Goal: Task Accomplishment & Management: Complete application form

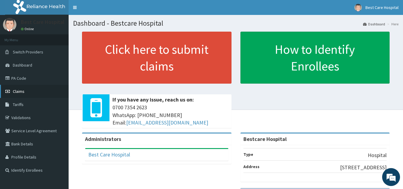
click at [26, 96] on link "Claims" at bounding box center [34, 91] width 69 height 13
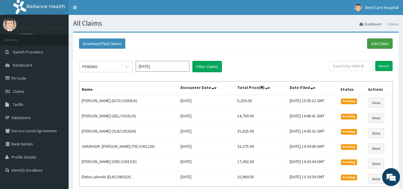
click at [388, 45] on link "Add Claim" at bounding box center [379, 43] width 25 height 10
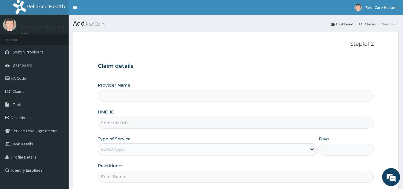
type input "Bestcare Hospital"
click at [132, 125] on input "HMO ID" at bounding box center [236, 123] width 276 height 12
type input "E"
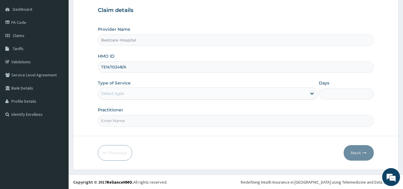
scroll to position [56, 0]
type input "TEN/10248/A"
click at [121, 93] on div "Select type" at bounding box center [112, 93] width 23 height 6
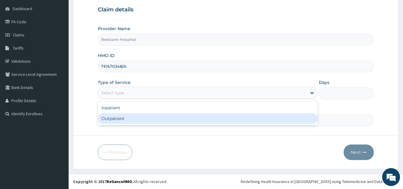
click at [115, 117] on div "Outpatient" at bounding box center [208, 118] width 220 height 11
type input "1"
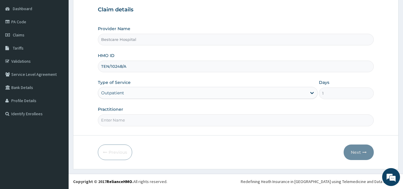
click at [115, 118] on input "Practitioner" at bounding box center [236, 120] width 276 height 12
type input "DR [PERSON_NAME]"
click at [353, 152] on button "Next" at bounding box center [359, 152] width 30 height 16
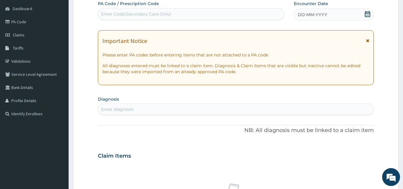
click at [368, 14] on icon at bounding box center [368, 14] width 6 height 6
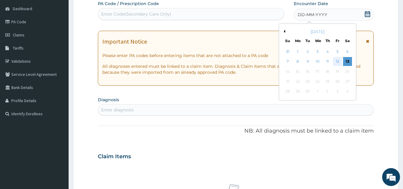
click at [339, 61] on div "12" at bounding box center [337, 61] width 9 height 9
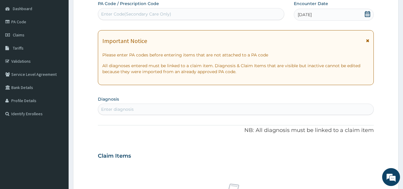
click at [192, 115] on div "PA Code / Prescription Code Enter Code(Secondary Care Only) Encounter Date 12-0…" at bounding box center [236, 155] width 276 height 309
click at [196, 109] on div "Enter diagnosis" at bounding box center [236, 109] width 276 height 10
type input "PLASMOD"
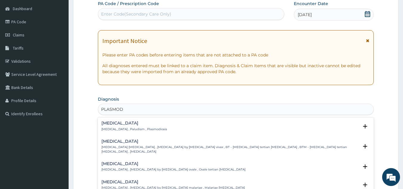
click at [121, 128] on p "Malaria , Paludism , Plasmodiosis" at bounding box center [134, 129] width 66 height 4
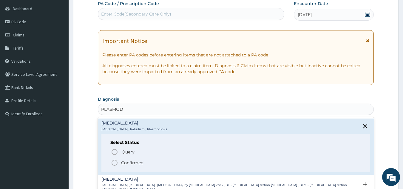
click at [130, 159] on span "Confirmed" at bounding box center [236, 162] width 251 height 7
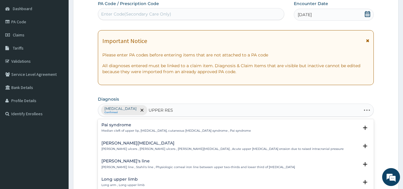
type input "UPPER RESP"
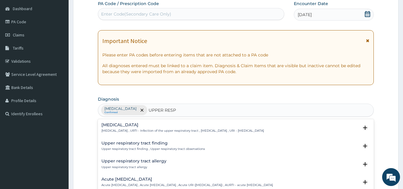
click at [141, 132] on p "Upper respiratory infection , URTI - Infection of the upper respiratory tract ,…" at bounding box center [182, 131] width 163 height 4
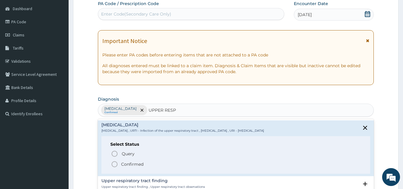
click at [127, 162] on p "Confirmed" at bounding box center [132, 164] width 22 height 6
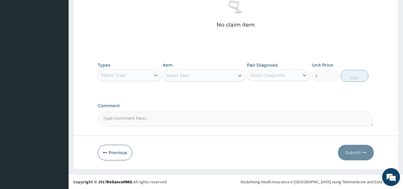
scroll to position [241, 0]
click at [136, 78] on div "Select Type" at bounding box center [124, 75] width 52 height 10
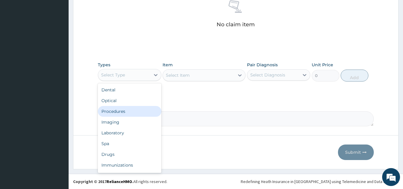
click at [129, 113] on div "Procedures" at bounding box center [130, 111] width 64 height 11
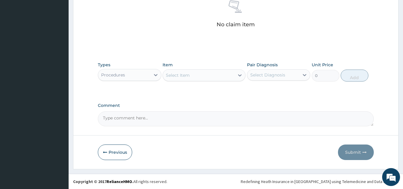
click at [207, 74] on div "Select Item" at bounding box center [199, 75] width 72 height 10
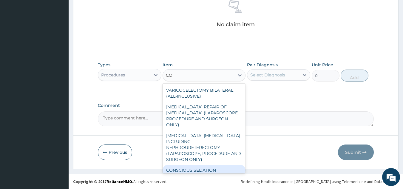
type input "C"
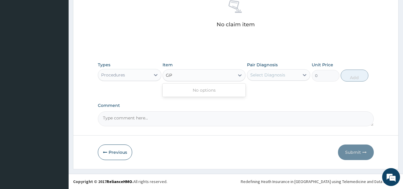
type input "G"
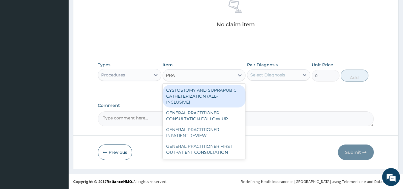
type input "PRAC"
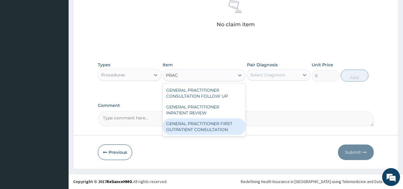
click at [196, 124] on div "GENERAL PRACTITIONER FIRST OUTPATIENT CONSULTATION" at bounding box center [204, 126] width 83 height 17
type input "4500"
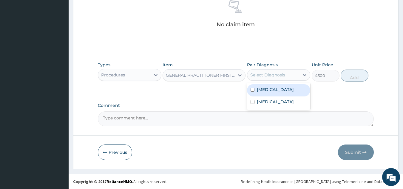
click at [278, 72] on div "Select Diagnosis" at bounding box center [267, 75] width 35 height 6
click at [267, 90] on label "Malaria" at bounding box center [275, 90] width 37 height 6
checkbox input "true"
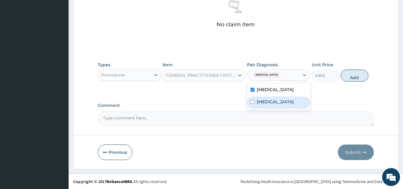
click at [264, 65] on label "Pair Diagnosis" at bounding box center [262, 65] width 31 height 6
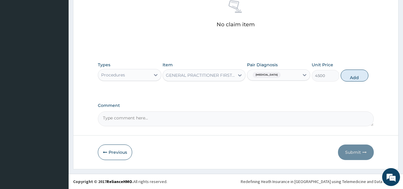
click at [261, 78] on div "Malaria" at bounding box center [265, 75] width 31 height 8
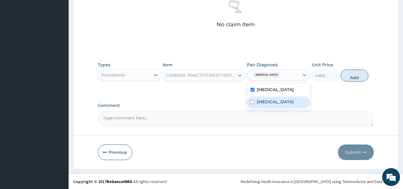
click at [266, 104] on label "Upper respiratory infection" at bounding box center [275, 102] width 37 height 6
checkbox input "true"
click at [355, 76] on button "Add" at bounding box center [355, 76] width 28 height 12
type input "0"
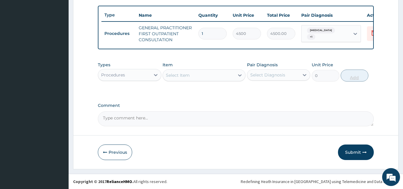
scroll to position [221, 0]
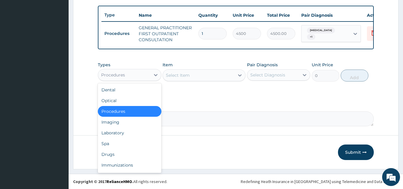
click at [126, 76] on div "Procedures" at bounding box center [124, 75] width 52 height 10
click at [115, 133] on div "Laboratory" at bounding box center [130, 132] width 64 height 11
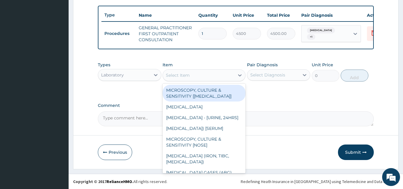
click at [175, 77] on div "Select Item" at bounding box center [178, 75] width 24 height 6
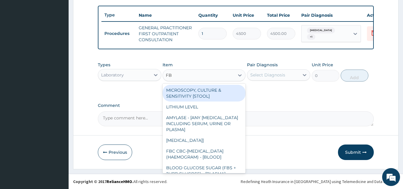
type input "FBC"
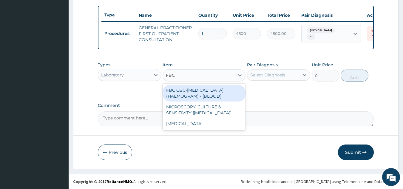
click at [184, 96] on div "FBC CBC-COMPLETE BLOOD COUNT (HAEMOGRAM) - [BLOOD]" at bounding box center [204, 93] width 83 height 17
type input "6000"
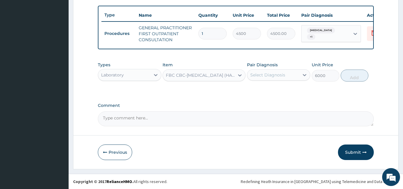
click at [275, 78] on div "Select Diagnosis" at bounding box center [273, 75] width 52 height 10
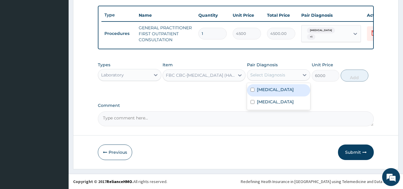
click at [261, 94] on div "Malaria" at bounding box center [279, 90] width 64 height 12
checkbox input "true"
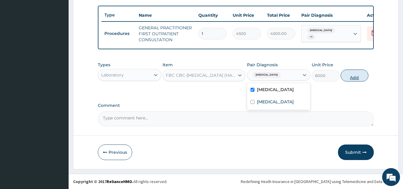
click at [361, 76] on button "Add" at bounding box center [355, 76] width 28 height 12
type input "0"
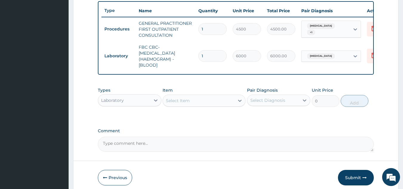
click at [177, 104] on div "Select Item" at bounding box center [178, 101] width 24 height 6
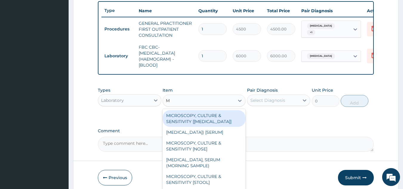
type input "MP"
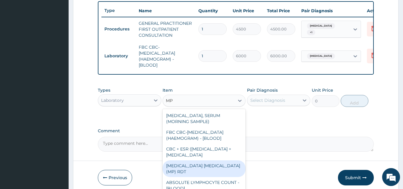
click at [199, 177] on div "MALARIA PARASITE (MP) RDT" at bounding box center [204, 168] width 83 height 17
type input "2400"
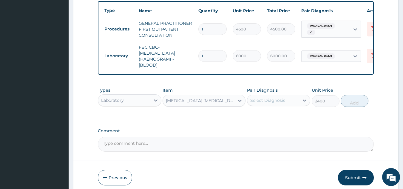
click at [258, 103] on div "Select Diagnosis" at bounding box center [267, 100] width 35 height 6
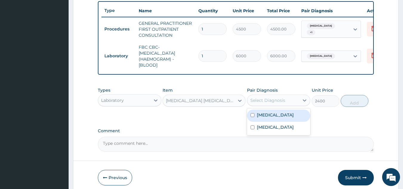
click at [262, 122] on div "Malaria" at bounding box center [279, 116] width 64 height 12
checkbox input "true"
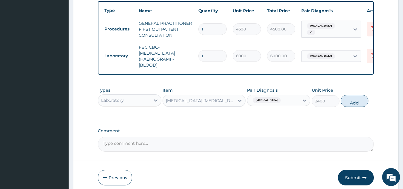
click at [352, 107] on button "Add" at bounding box center [355, 101] width 28 height 12
type input "0"
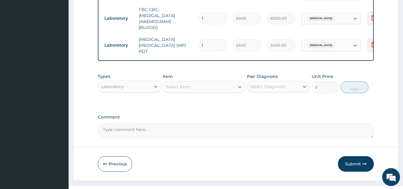
scroll to position [271, 0]
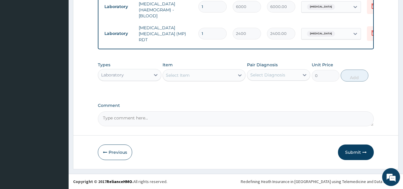
click at [142, 76] on div "Laboratory" at bounding box center [124, 75] width 52 height 10
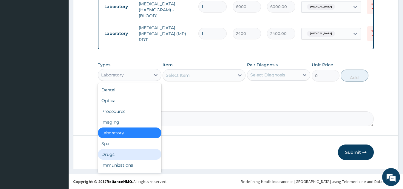
click at [124, 158] on div "Drugs" at bounding box center [130, 154] width 64 height 11
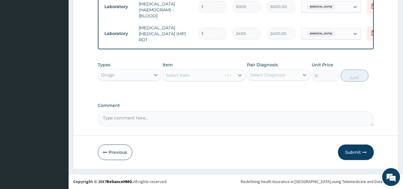
click at [196, 76] on div "Select Item" at bounding box center [204, 75] width 83 height 12
click at [198, 75] on div "Select Item" at bounding box center [199, 75] width 72 height 10
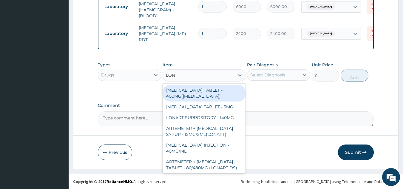
type input "LONA"
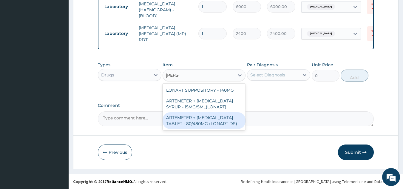
click at [198, 118] on div "ARTEMETER + LUMEFANTRINE TABLET - 80/480MG (LONART DS)" at bounding box center [204, 120] width 83 height 17
type input "672"
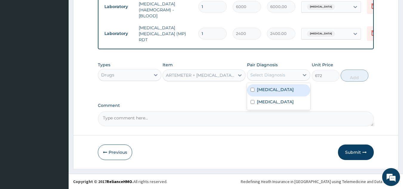
click at [275, 76] on div "Select Diagnosis" at bounding box center [267, 75] width 35 height 6
drag, startPoint x: 273, startPoint y: 87, endPoint x: 277, endPoint y: 87, distance: 4.2
click at [273, 87] on div "Malaria" at bounding box center [279, 90] width 64 height 12
checkbox input "true"
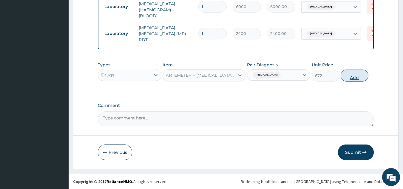
click at [357, 75] on button "Add" at bounding box center [355, 76] width 28 height 12
type input "0"
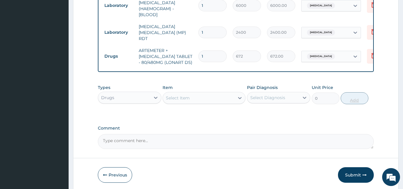
type input "0.00"
type input "6"
type input "4032.00"
type input "6"
click at [213, 102] on div "Select Item" at bounding box center [199, 98] width 72 height 10
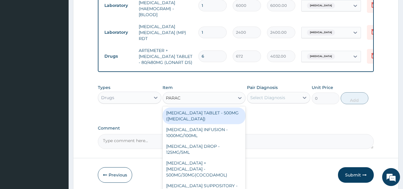
type input "PARACE"
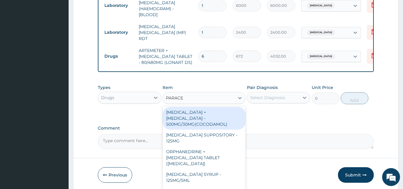
scroll to position [60, 0]
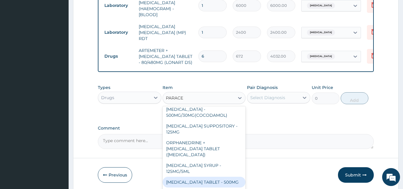
drag, startPoint x: 209, startPoint y: 177, endPoint x: 219, endPoint y: 161, distance: 18.5
click at [209, 178] on div "PARACETAMOL TABLET - 500MG" at bounding box center [204, 182] width 83 height 11
type input "38.400000000000006"
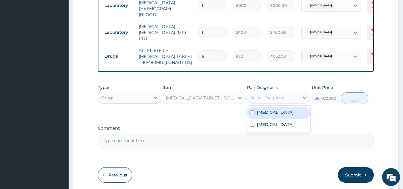
click at [271, 96] on div "Select Diagnosis" at bounding box center [267, 98] width 35 height 6
click at [267, 115] on label "Malaria" at bounding box center [275, 112] width 37 height 6
checkbox input "true"
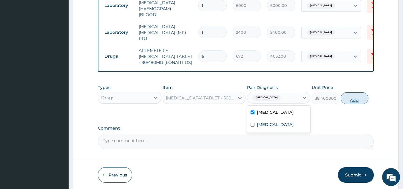
click at [359, 100] on button "Add" at bounding box center [355, 98] width 28 height 12
type input "0"
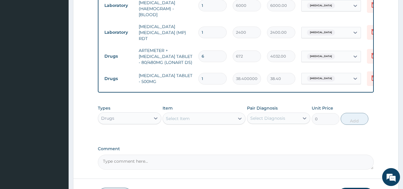
type input "0.00"
type input "3"
type input "115.20"
type input "30"
type input "1152.00"
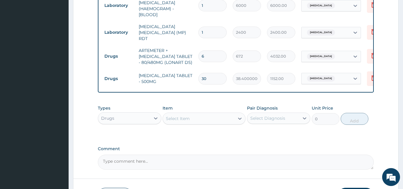
type input "30"
click at [194, 118] on div "Select Item" at bounding box center [199, 119] width 72 height 10
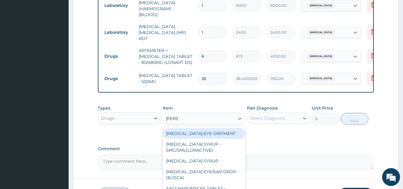
type input "LORAT"
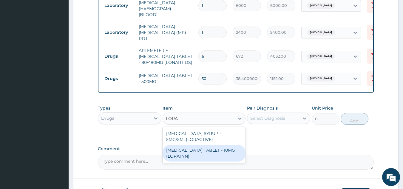
click at [192, 154] on div "LORATADINE TABLET - 10MG (LORATYN)" at bounding box center [204, 153] width 83 height 17
type input "112"
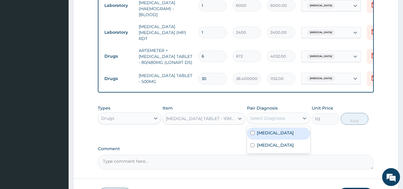
click at [270, 118] on div "Select Diagnosis" at bounding box center [267, 118] width 35 height 6
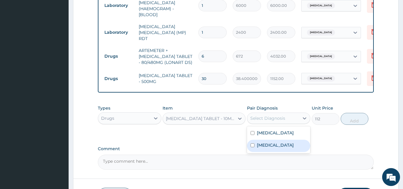
click at [270, 148] on label "Upper respiratory infection" at bounding box center [275, 145] width 37 height 6
checkbox input "true"
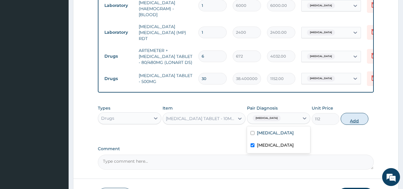
click at [351, 119] on button "Add" at bounding box center [355, 119] width 28 height 12
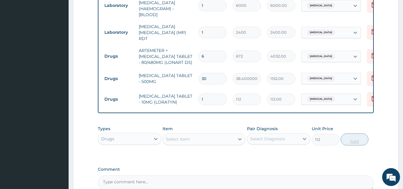
type input "0"
type input "0.00"
type input "5"
type input "560.00"
type input "5"
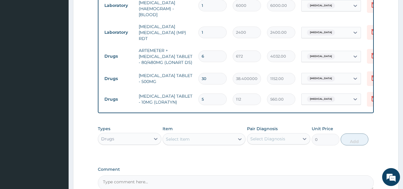
click at [195, 141] on div "Select Item" at bounding box center [199, 139] width 72 height 10
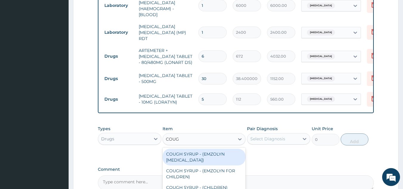
type input "COUGH"
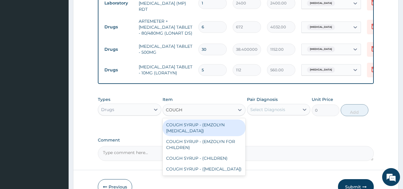
scroll to position [301, 0]
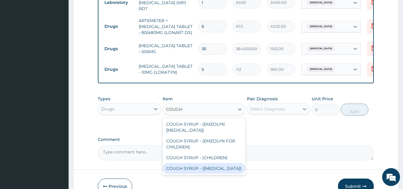
click at [202, 172] on div "COUGH SYRUP - (EXPECTORANT)" at bounding box center [204, 168] width 83 height 11
type input "1280"
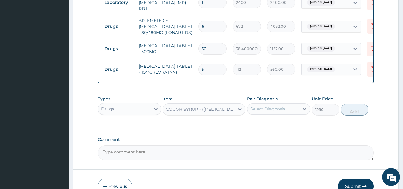
click at [266, 110] on div "Select Diagnosis" at bounding box center [267, 109] width 35 height 6
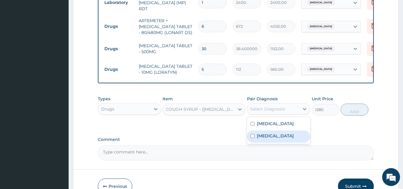
drag, startPoint x: 268, startPoint y: 146, endPoint x: 277, endPoint y: 144, distance: 9.8
click at [268, 143] on div "Upper respiratory infection" at bounding box center [279, 136] width 64 height 12
checkbox input "true"
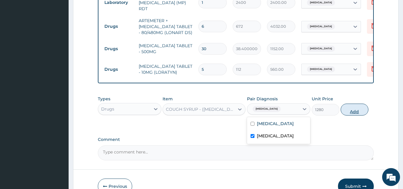
click at [346, 114] on button "Add" at bounding box center [355, 110] width 28 height 12
type input "0"
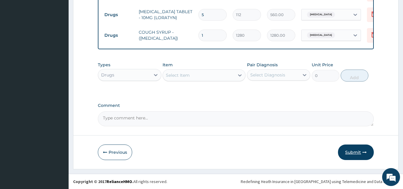
click at [355, 151] on button "Submit" at bounding box center [356, 152] width 36 height 16
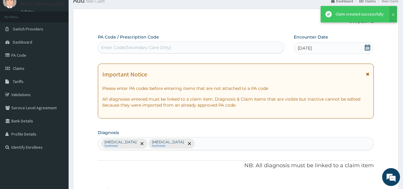
scroll to position [357, 0]
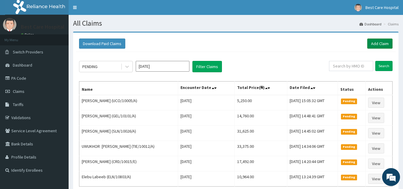
click at [377, 44] on link "Add Claim" at bounding box center [379, 43] width 25 height 10
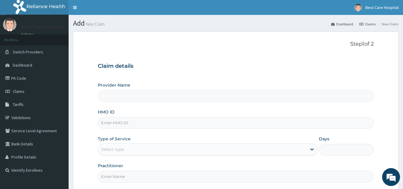
click at [130, 119] on input "HMO ID" at bounding box center [236, 123] width 276 height 12
type input "Bestcare Hospital"
type input "WOC/10050/A"
drag, startPoint x: 140, startPoint y: 127, endPoint x: 78, endPoint y: 126, distance: 62.7
click at [76, 127] on form "Step 1 of 2 Claim details Provider Name Bestcare Hospital HMO ID WOC/10050/A Ty…" at bounding box center [236, 129] width 326 height 194
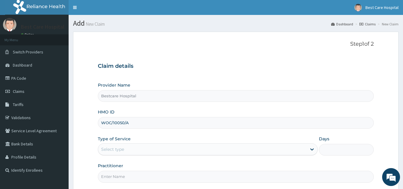
click at [79, 124] on form "Step 1 of 2 Claim details Provider Name Bestcare Hospital HMO ID WOC/10050/A Ty…" at bounding box center [236, 129] width 326 height 194
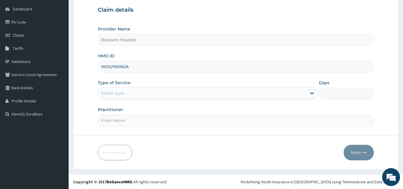
scroll to position [56, 0]
click at [130, 97] on div "Select type" at bounding box center [202, 93] width 209 height 10
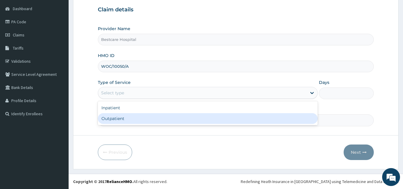
click at [124, 118] on div "Outpatient" at bounding box center [208, 118] width 220 height 11
type input "1"
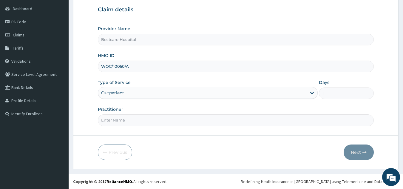
click at [124, 118] on input "Practitioner" at bounding box center [236, 120] width 276 height 12
type input "DR [PERSON_NAME]"
click at [351, 150] on button "Next" at bounding box center [359, 152] width 30 height 16
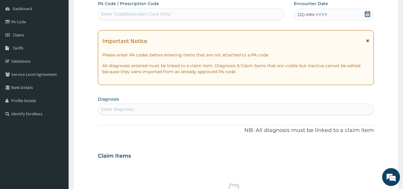
click at [130, 14] on div "Enter Code(Secondary Care Only)" at bounding box center [136, 14] width 70 height 6
paste input "PA/F28D7B"
type input "PA/F28D7B"
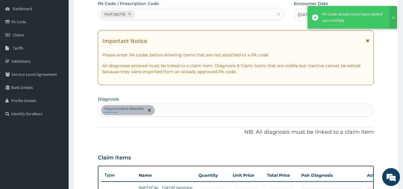
scroll to position [195, 0]
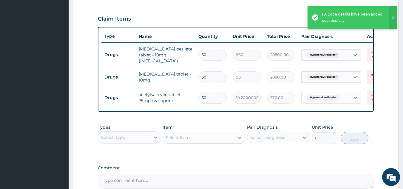
drag, startPoint x: 133, startPoint y: 5, endPoint x: 284, endPoint y: 12, distance: 150.9
click at [284, 12] on div "Claim Items" at bounding box center [236, 18] width 276 height 16
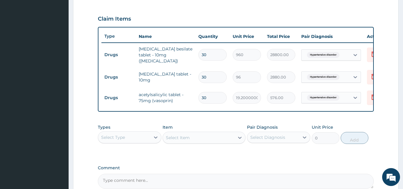
click at [211, 50] on input "30" at bounding box center [212, 55] width 28 height 12
type input "3"
type input "2880.00"
type input "0.00"
type input "1"
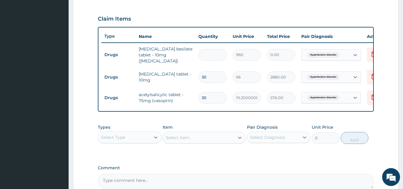
type input "960.00"
type input "15"
type input "14400.00"
type input "15"
click at [208, 74] on input "30" at bounding box center [212, 77] width 28 height 12
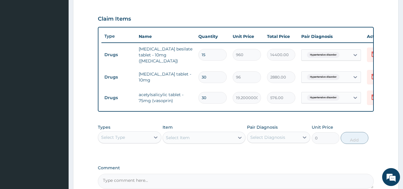
type input "3"
type input "288.00"
type input "0.00"
type input "1"
type input "96.00"
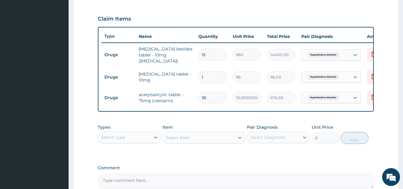
type input "15"
type input "1440.00"
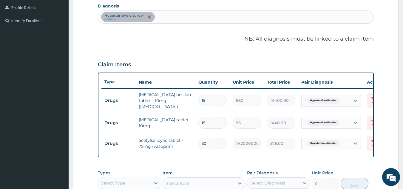
scroll to position [135, 0]
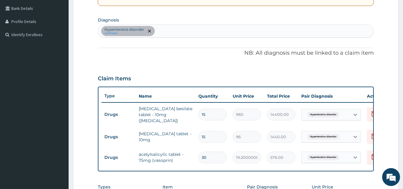
type input "15"
click at [182, 30] on div "Hypertensive disorder confirmed" at bounding box center [236, 31] width 276 height 13
type input "PLASMOD"
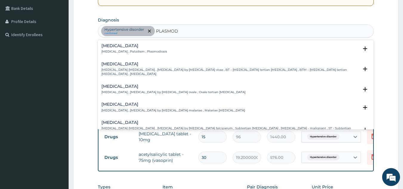
click at [148, 50] on p "Malaria , Paludism , Plasmodiosis" at bounding box center [134, 52] width 66 height 4
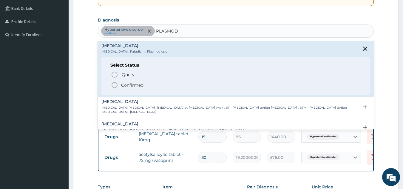
click at [149, 91] on div "Select Status Query Query covers suspected (?), Keep in view (kiv), Ruled out (…" at bounding box center [235, 76] width 269 height 38
click at [147, 86] on span "Confirmed" at bounding box center [236, 84] width 251 height 7
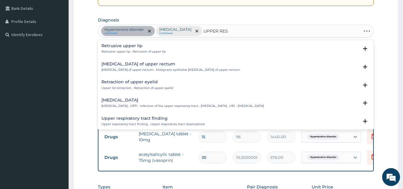
type input "UPPER RESP"
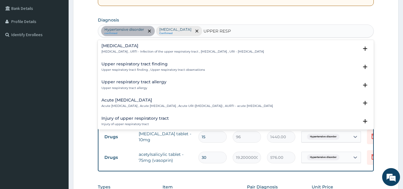
click at [146, 48] on div "Upper respiratory infection Upper respiratory infection , URTI - Infection of t…" at bounding box center [182, 49] width 163 height 10
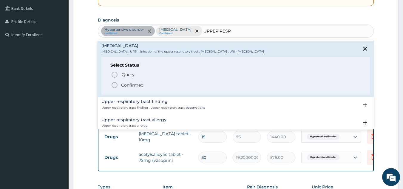
click at [129, 85] on p "Confirmed" at bounding box center [132, 85] width 22 height 6
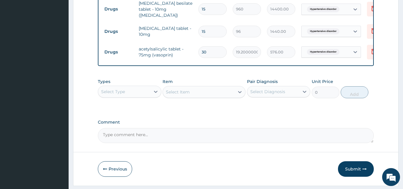
scroll to position [259, 0]
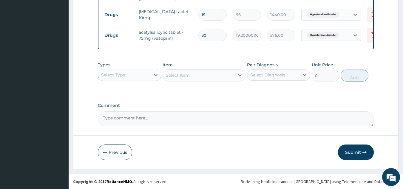
click at [131, 73] on div "Select Type" at bounding box center [124, 75] width 52 height 10
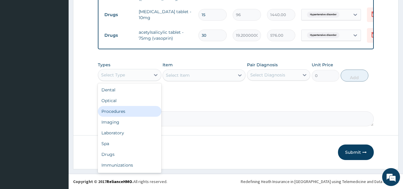
click at [143, 113] on div "Procedures" at bounding box center [130, 111] width 64 height 11
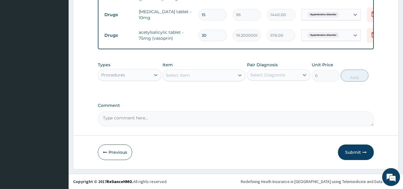
click at [208, 79] on div "Select Item" at bounding box center [199, 75] width 72 height 10
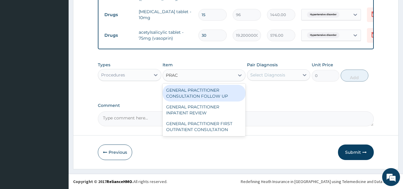
type input "PRACT"
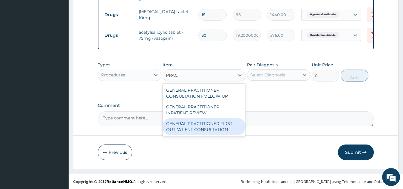
click at [210, 127] on div "GENERAL PRACTITIONER FIRST OUTPATIENT CONSULTATION" at bounding box center [204, 126] width 83 height 17
type input "4500"
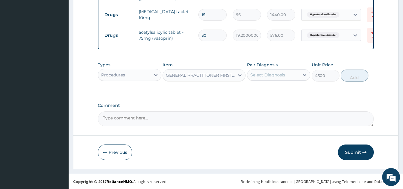
click at [273, 70] on div "Select Diagnosis" at bounding box center [279, 74] width 64 height 11
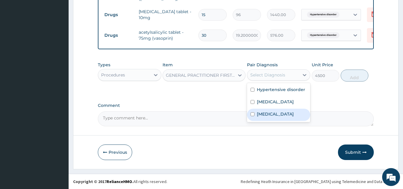
click at [274, 111] on label "Upper respiratory infection" at bounding box center [275, 114] width 37 height 6
checkbox input "true"
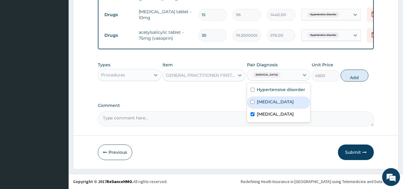
click at [274, 107] on div "Malaria" at bounding box center [279, 102] width 64 height 12
checkbox input "true"
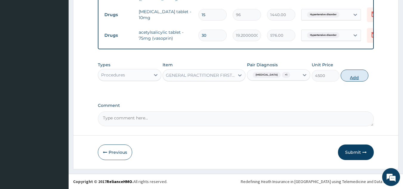
click at [361, 78] on button "Add" at bounding box center [355, 76] width 28 height 12
type input "0"
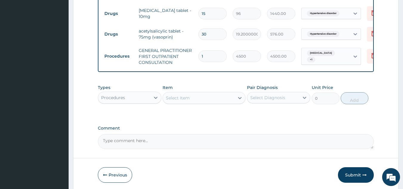
click at [127, 99] on div "Procedures" at bounding box center [124, 98] width 52 height 10
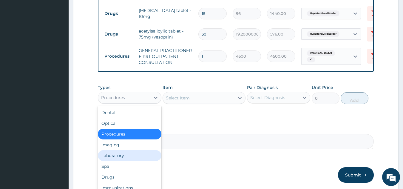
click at [128, 159] on div "Laboratory" at bounding box center [130, 155] width 64 height 11
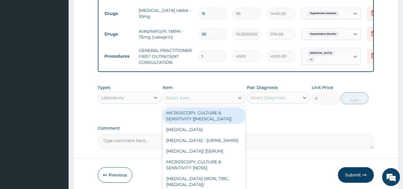
click at [200, 100] on div "Select Item" at bounding box center [199, 98] width 72 height 10
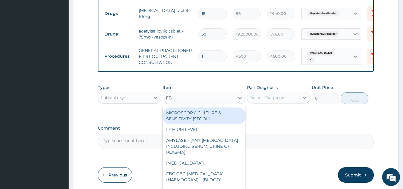
type input "FBC"
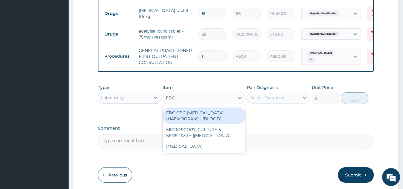
click at [201, 115] on div "FBC CBC-COMPLETE BLOOD COUNT (HAEMOGRAM) - [BLOOD]" at bounding box center [204, 115] width 83 height 17
type input "6000"
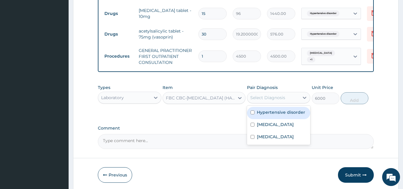
click at [263, 93] on div "Select Diagnosis" at bounding box center [279, 97] width 64 height 11
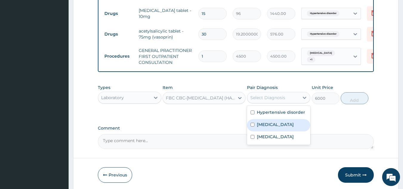
click at [262, 130] on div "Malaria" at bounding box center [279, 125] width 64 height 12
checkbox input "true"
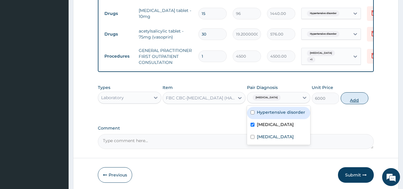
click at [359, 100] on button "Add" at bounding box center [355, 98] width 28 height 12
type input "0"
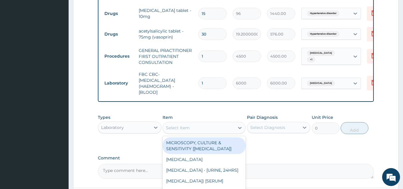
click at [205, 128] on div "Select Item" at bounding box center [199, 128] width 72 height 10
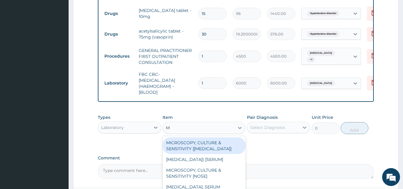
type input "MP"
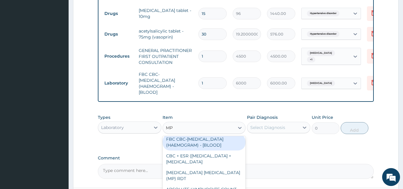
scroll to position [30, 0]
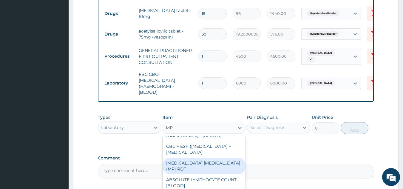
click at [211, 174] on div "MALARIA PARASITE (MP) RDT" at bounding box center [204, 166] width 83 height 17
type input "2400"
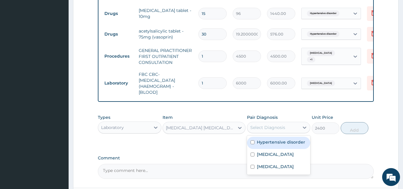
click at [279, 125] on div "Select Diagnosis" at bounding box center [267, 127] width 35 height 6
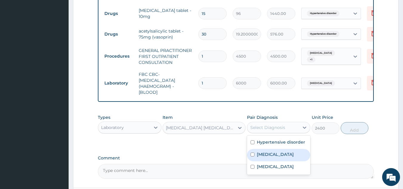
click at [263, 152] on label "Malaria" at bounding box center [275, 154] width 37 height 6
checkbox input "true"
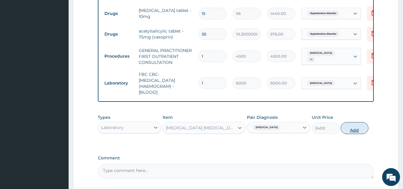
click at [349, 132] on button "Add" at bounding box center [355, 128] width 28 height 12
type input "0"
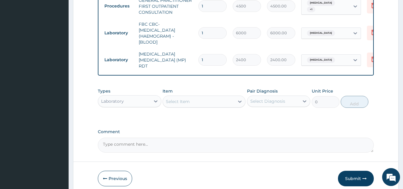
scroll to position [333, 0]
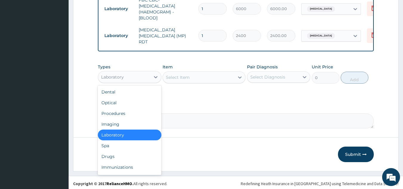
click at [146, 74] on div "Laboratory" at bounding box center [124, 77] width 52 height 10
click at [115, 154] on div "Drugs" at bounding box center [130, 156] width 64 height 11
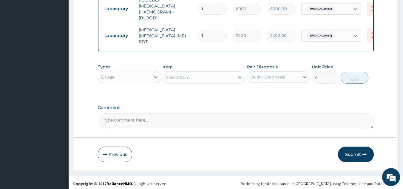
click at [190, 76] on div "Select Item" at bounding box center [178, 77] width 24 height 6
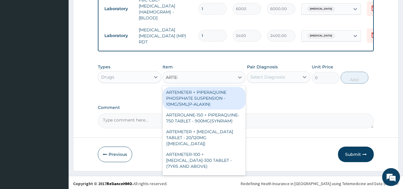
type input "ARTEME"
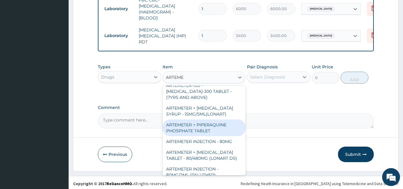
scroll to position [60, 0]
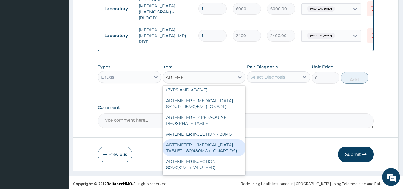
click at [194, 141] on div "ARTEMETER + LUMEFANTRINE TABLET - 80/480MG (LONART DS)" at bounding box center [204, 147] width 83 height 17
type input "672"
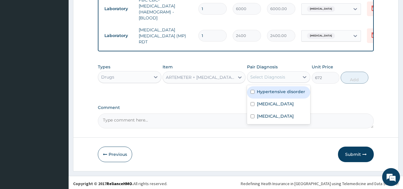
click at [281, 76] on div "Select Diagnosis" at bounding box center [267, 77] width 35 height 6
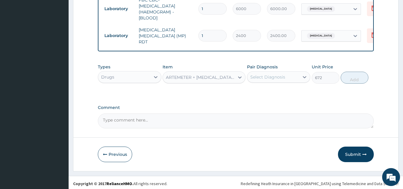
drag, startPoint x: 200, startPoint y: 82, endPoint x: 202, endPoint y: 79, distance: 3.6
click at [200, 82] on div "Types Drugs Item ARTEMETER + LUMEFANTRINE TABLET - 80/480MG (LONART DS) Pair Di…" at bounding box center [236, 74] width 276 height 26
click at [204, 77] on div "ARTEMETER + LUMEFANTRINE TABLET - 80/480MG (LONART DS)" at bounding box center [200, 77] width 69 height 6
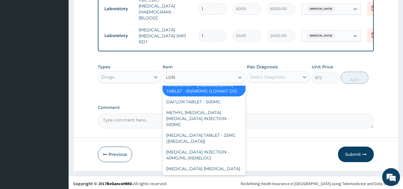
scroll to position [16, 0]
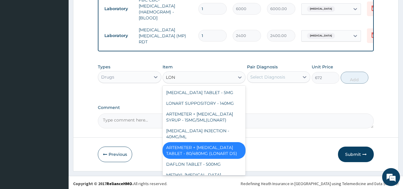
type input "LONA"
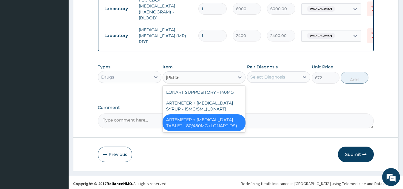
scroll to position [0, 0]
click at [219, 122] on div "ARTEMETER + LUMEFANTRINE TABLET - 80/480MG (LONART DS)" at bounding box center [204, 122] width 83 height 17
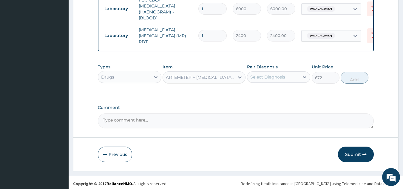
click at [258, 74] on div "Select Diagnosis" at bounding box center [267, 77] width 35 height 6
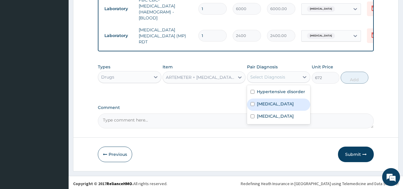
click at [263, 104] on label "Malaria" at bounding box center [275, 104] width 37 height 6
checkbox input "true"
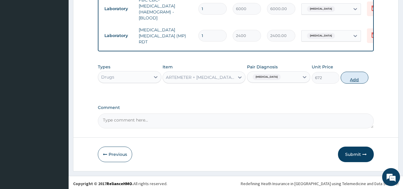
click at [354, 78] on button "Add" at bounding box center [355, 78] width 28 height 12
type input "0"
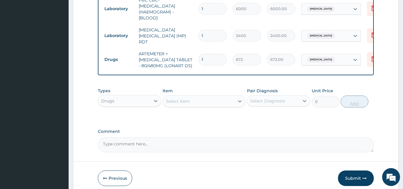
type input "0.00"
type input "6"
type input "4032.00"
type input "6"
click at [208, 97] on div "Select Item" at bounding box center [199, 101] width 72 height 10
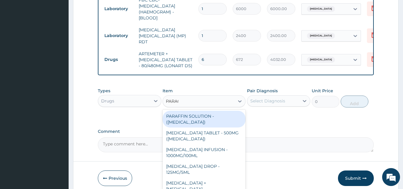
type input "PARACE"
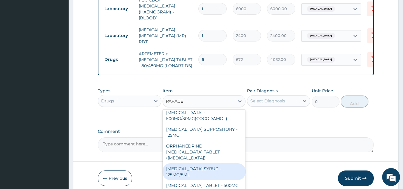
scroll to position [63, 0]
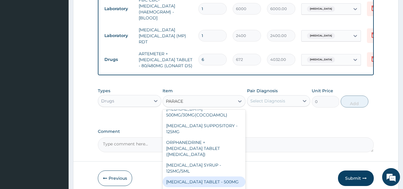
click at [227, 176] on div "[MEDICAL_DATA] TABLET - 500MG" at bounding box center [204, 181] width 83 height 11
type input "38.400000000000006"
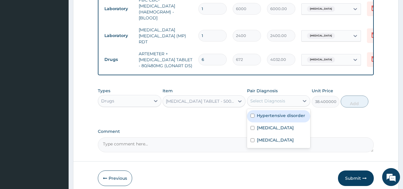
click at [263, 101] on div "Select Diagnosis" at bounding box center [267, 101] width 35 height 6
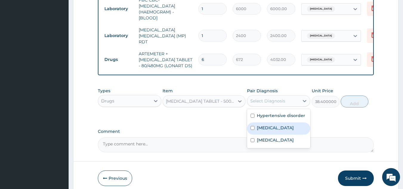
click at [265, 125] on label "[MEDICAL_DATA]" at bounding box center [275, 128] width 37 height 6
checkbox input "true"
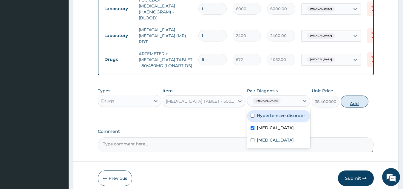
click at [359, 101] on button "Add" at bounding box center [355, 101] width 28 height 12
type input "0"
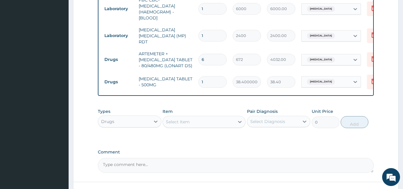
type input "0.00"
type input "3"
type input "115.20"
type input "30"
type input "1152.00"
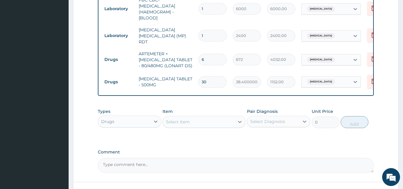
type input "30"
click at [181, 123] on div "Select Item" at bounding box center [199, 122] width 72 height 10
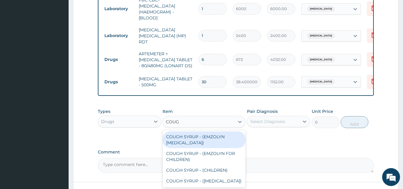
type input "COUGH"
click at [212, 130] on div "COUGH SYRUP - (EMZOLYN EXPECTORANT) COUGH SYRUP - (EMZOLYN FOR CHILDREN) COUGH …" at bounding box center [204, 158] width 83 height 57
click at [212, 134] on div "COUGH SYRUP - (EMZOLYN [MEDICAL_DATA])" at bounding box center [204, 139] width 83 height 17
type input "1280"
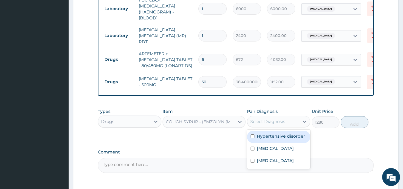
click at [284, 117] on div "Select Diagnosis" at bounding box center [273, 122] width 52 height 10
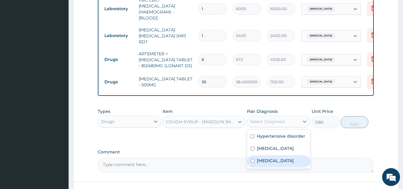
click at [269, 158] on label "Upper respiratory infection" at bounding box center [275, 161] width 37 height 6
checkbox input "true"
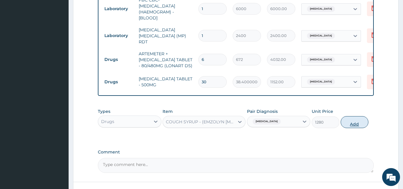
click at [350, 120] on button "Add" at bounding box center [355, 122] width 28 height 12
type input "0"
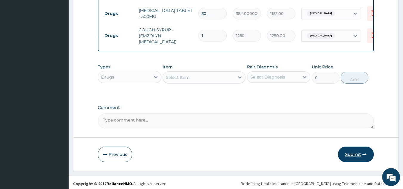
click at [353, 158] on button "Submit" at bounding box center [356, 155] width 36 height 16
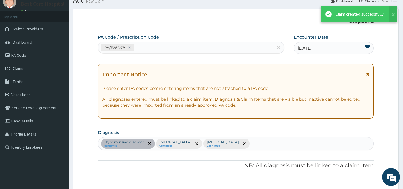
scroll to position [401, 0]
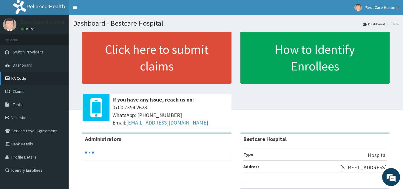
click at [25, 75] on link "PA Code" at bounding box center [34, 78] width 69 height 13
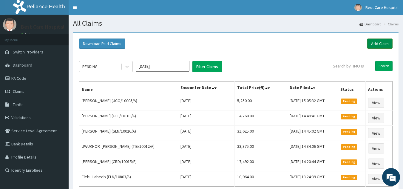
click at [387, 40] on link "Add Claim" at bounding box center [379, 43] width 25 height 10
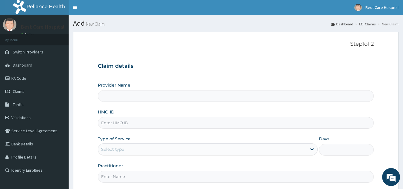
click at [154, 128] on input "HMO ID" at bounding box center [236, 123] width 276 height 12
type input "Bestcare Hospital"
type input "MPP/10756/A"
click at [144, 151] on div "Select type" at bounding box center [202, 149] width 209 height 10
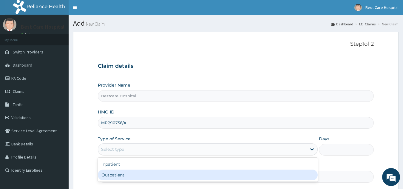
click at [136, 180] on div "Outpatient" at bounding box center [208, 175] width 220 height 11
type input "1"
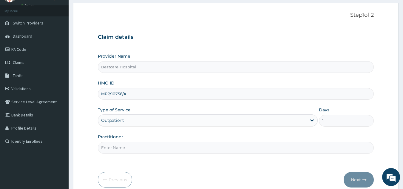
scroll to position [56, 0]
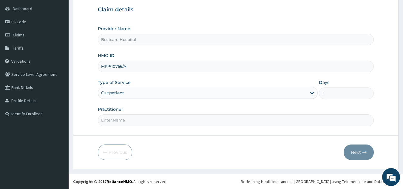
click at [139, 116] on input "Practitioner" at bounding box center [236, 120] width 276 height 12
type input "DR [PERSON_NAME]"
click at [354, 150] on button "Next" at bounding box center [359, 152] width 30 height 16
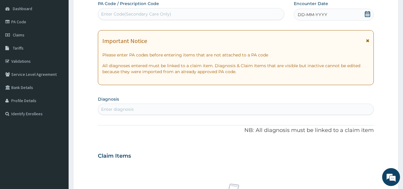
click at [369, 13] on icon at bounding box center [368, 14] width 6 height 6
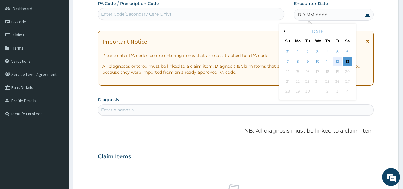
click at [338, 61] on div "12" at bounding box center [337, 61] width 9 height 9
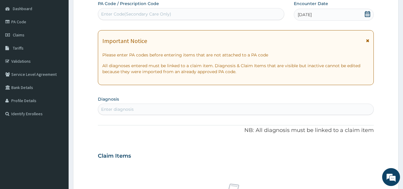
click at [198, 108] on div "Enter diagnosis" at bounding box center [236, 109] width 276 height 10
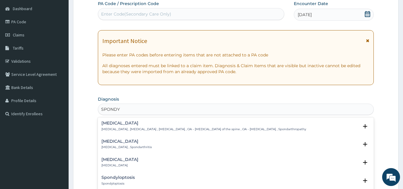
type input "SPONDYL"
click at [125, 125] on h4 "Spondylosis" at bounding box center [203, 123] width 205 height 4
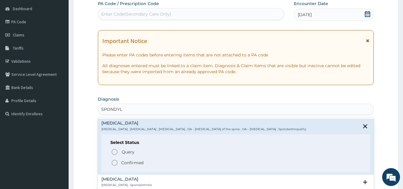
click at [125, 163] on p "Confirmed" at bounding box center [132, 163] width 22 height 6
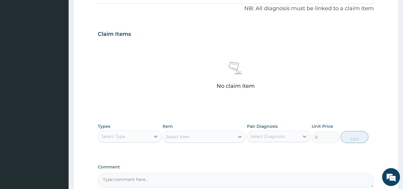
scroll to position [235, 0]
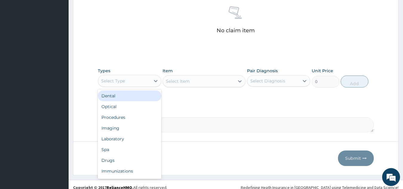
click at [150, 81] on div "Select Type" at bounding box center [124, 81] width 52 height 10
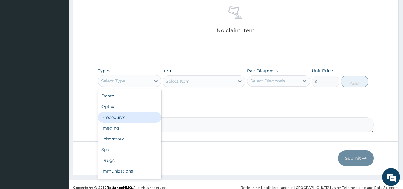
click at [118, 118] on div "Procedures" at bounding box center [130, 117] width 64 height 11
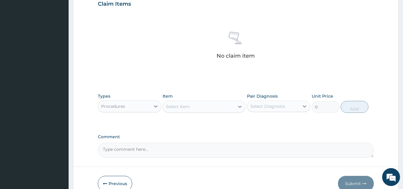
scroll to position [212, 0]
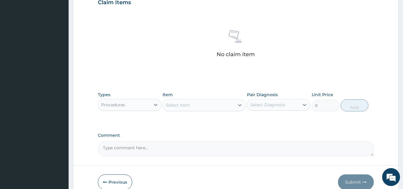
click at [192, 107] on div "Select Item" at bounding box center [199, 105] width 72 height 10
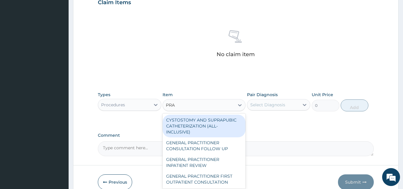
type input "PRAC"
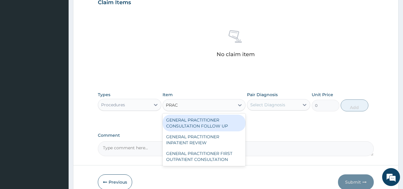
click at [213, 127] on div "GENERAL PRACTITIONER CONSULTATION FOLLOW UP" at bounding box center [204, 123] width 83 height 17
type input "3000"
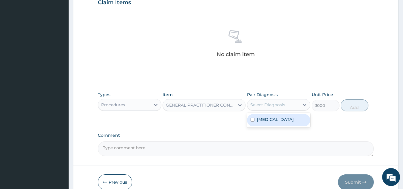
click at [286, 105] on div "Select Diagnosis" at bounding box center [273, 105] width 52 height 10
click at [278, 119] on label "Spondylosis" at bounding box center [275, 119] width 37 height 6
checkbox input "true"
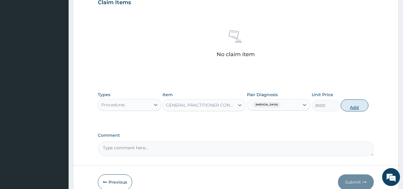
click at [351, 107] on button "Add" at bounding box center [355, 105] width 28 height 12
type input "0"
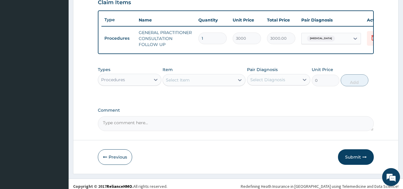
click at [137, 84] on div "Procedures" at bounding box center [124, 80] width 52 height 10
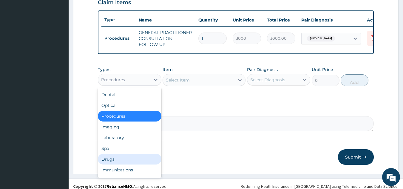
click at [129, 161] on div "Drugs" at bounding box center [130, 159] width 64 height 11
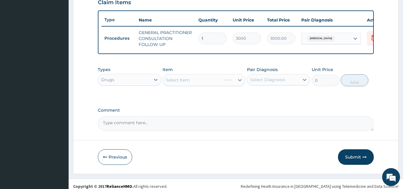
click at [186, 86] on div "Select Item" at bounding box center [204, 80] width 83 height 12
click at [178, 83] on div "Select Item" at bounding box center [178, 80] width 24 height 6
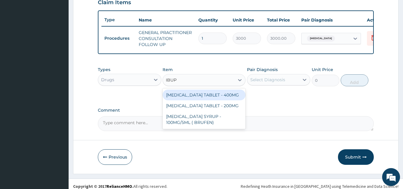
type input "IBUPR"
click at [221, 99] on div "IBUPROFEN TABLET - 400MG" at bounding box center [204, 95] width 83 height 11
type input "640"
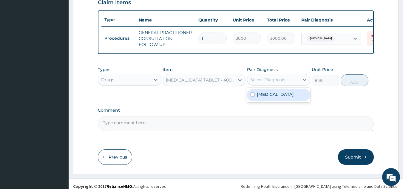
click at [272, 83] on div "Select Diagnosis" at bounding box center [267, 80] width 35 height 6
click at [268, 101] on div "Spondylosis" at bounding box center [279, 95] width 64 height 12
checkbox input "true"
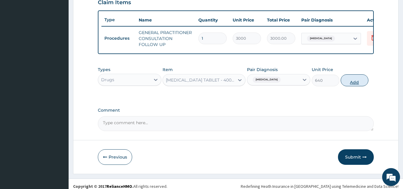
click at [358, 86] on button "Add" at bounding box center [355, 80] width 28 height 12
type input "0"
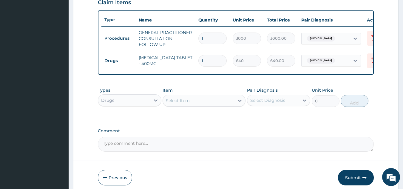
type input "10"
type input "6400.00"
type input "10"
click at [194, 105] on div "Select Item" at bounding box center [199, 101] width 72 height 10
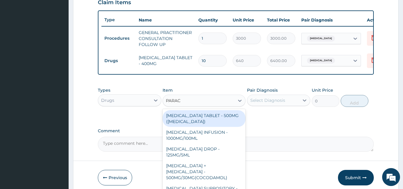
type input "PARACE"
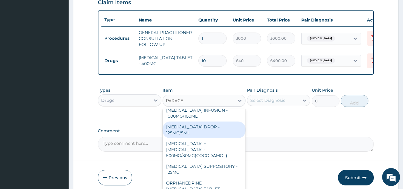
scroll to position [60, 0]
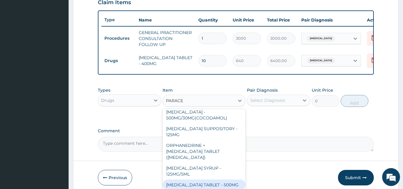
click at [223, 184] on div "[MEDICAL_DATA] TABLET - 500MG" at bounding box center [204, 184] width 83 height 11
type input "38.400000000000006"
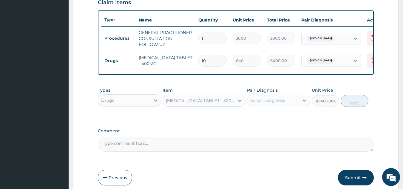
click at [288, 101] on div "Select Diagnosis" at bounding box center [273, 100] width 52 height 10
click at [281, 118] on label "Spondylosis" at bounding box center [275, 115] width 37 height 6
checkbox input "true"
click at [351, 107] on button "Add" at bounding box center [355, 101] width 28 height 12
type input "0"
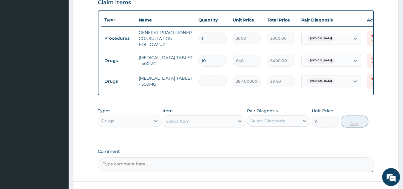
type input "0.00"
type input "3"
type input "115.20"
type input "30"
type input "1152.00"
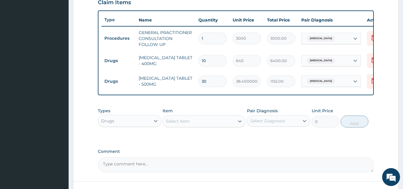
type input "30"
click at [190, 126] on div "Select Item" at bounding box center [199, 121] width 72 height 10
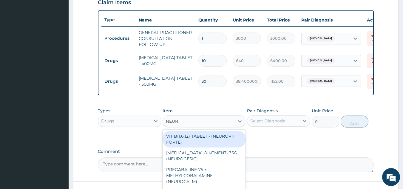
type input "NEURO"
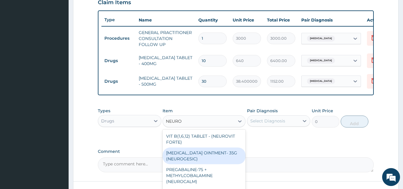
scroll to position [2, 0]
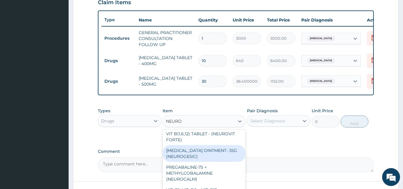
click at [199, 157] on div "METHYL SALICYLATE OINTMENT- 35G (NEUROGESIC)" at bounding box center [204, 153] width 83 height 17
type input "1600"
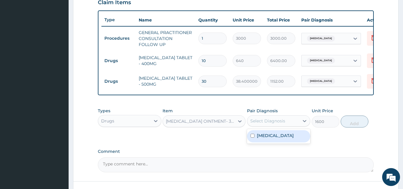
click at [291, 120] on div "Select Diagnosis" at bounding box center [279, 120] width 64 height 11
click at [261, 142] on div "Spondylosis" at bounding box center [279, 136] width 64 height 12
checkbox input "true"
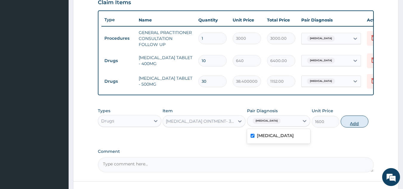
click at [359, 125] on button "Add" at bounding box center [355, 121] width 28 height 12
type input "0"
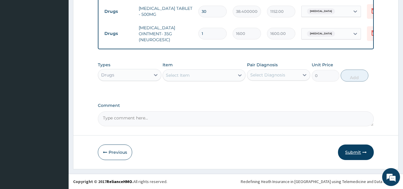
click at [349, 148] on button "Submit" at bounding box center [356, 152] width 36 height 16
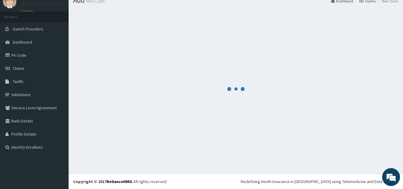
scroll to position [286, 0]
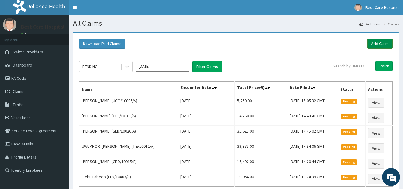
click at [389, 42] on link "Add Claim" at bounding box center [379, 43] width 25 height 10
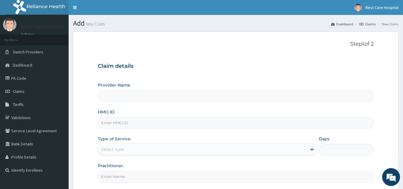
type input "Bestcare Hospital"
click at [152, 120] on input "HMO ID" at bounding box center [236, 123] width 276 height 12
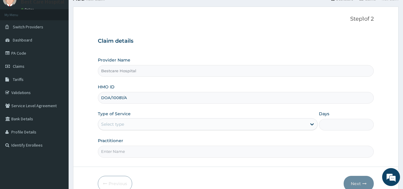
scroll to position [56, 0]
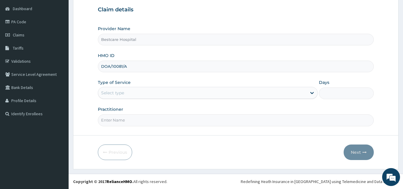
type input "DOA/10081/A"
click at [125, 92] on div "Select type" at bounding box center [202, 93] width 209 height 10
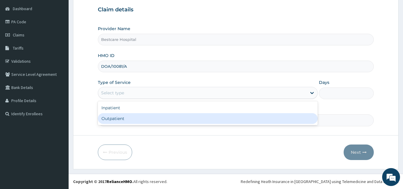
click at [129, 118] on div "Outpatient" at bounding box center [208, 118] width 220 height 11
type input "1"
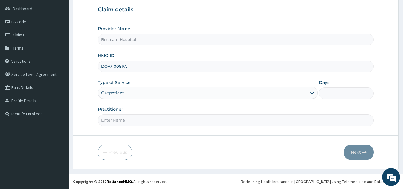
click at [144, 124] on input "Practitioner" at bounding box center [236, 120] width 276 height 12
type input "DR [PERSON_NAME]"
click at [359, 156] on button "Next" at bounding box center [359, 152] width 30 height 16
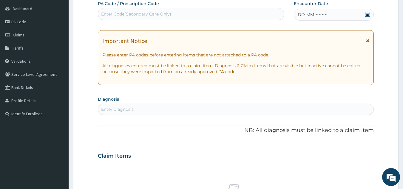
click at [369, 13] on icon at bounding box center [368, 14] width 6 height 6
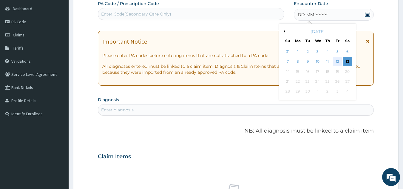
click at [336, 59] on div "12" at bounding box center [337, 61] width 9 height 9
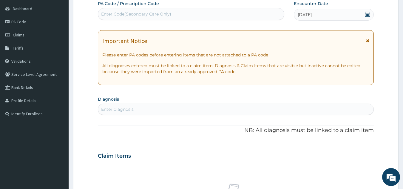
click at [122, 105] on div "Enter diagnosis" at bounding box center [236, 109] width 276 height 10
type input "PLASMOD"
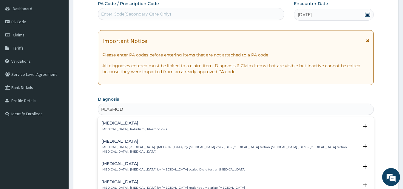
click at [118, 124] on h4 "Malaria" at bounding box center [134, 123] width 66 height 4
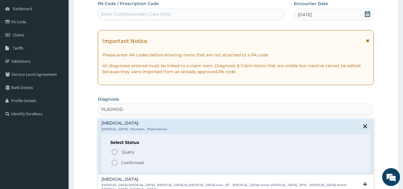
click at [122, 161] on p "Confirmed" at bounding box center [132, 163] width 22 height 6
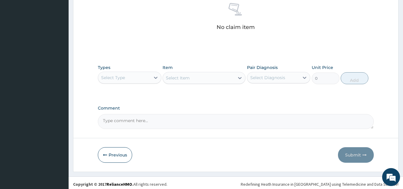
scroll to position [241, 0]
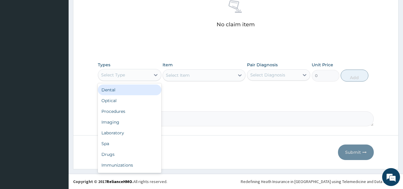
click at [121, 72] on div "Select Type" at bounding box center [113, 75] width 24 height 6
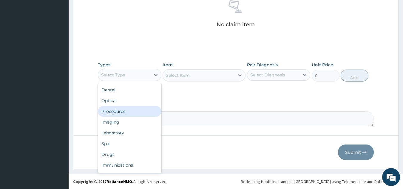
click at [114, 109] on div "Procedures" at bounding box center [130, 111] width 64 height 11
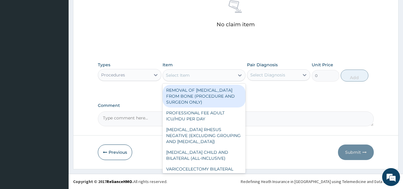
click at [214, 76] on div "Select Item" at bounding box center [199, 75] width 72 height 10
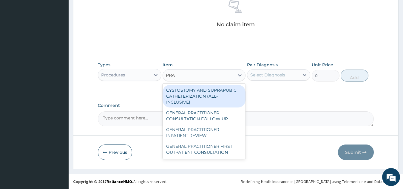
type input "PRAC"
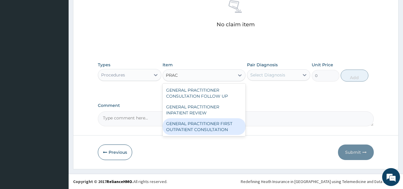
click at [212, 120] on div "GENERAL PRACTITIONER FIRST OUTPATIENT CONSULTATION" at bounding box center [204, 126] width 83 height 17
type input "4500"
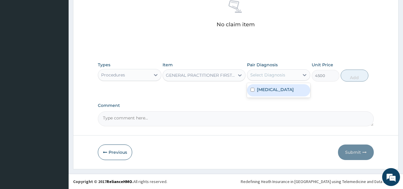
click at [285, 75] on div "Select Diagnosis" at bounding box center [273, 75] width 52 height 10
click at [280, 90] on div "Malaria" at bounding box center [279, 90] width 64 height 12
checkbox input "true"
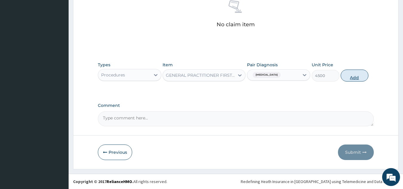
click at [355, 77] on button "Add" at bounding box center [355, 76] width 28 height 12
type input "0"
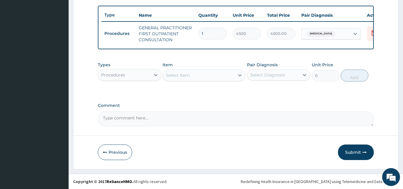
click at [140, 73] on div "Procedures" at bounding box center [124, 75] width 52 height 10
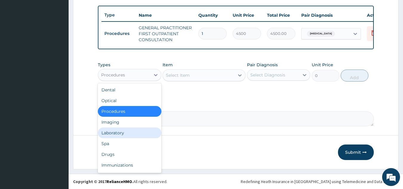
click at [131, 128] on div "Laboratory" at bounding box center [130, 132] width 64 height 11
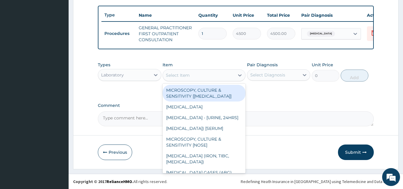
click at [173, 74] on div "Select Item" at bounding box center [178, 75] width 24 height 6
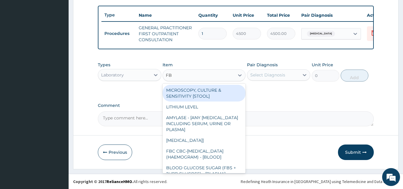
type input "FBC"
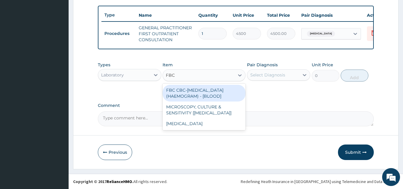
click at [219, 97] on div "FBC CBC-COMPLETE BLOOD COUNT (HAEMOGRAM) - [BLOOD]" at bounding box center [204, 93] width 83 height 17
type input "6000"
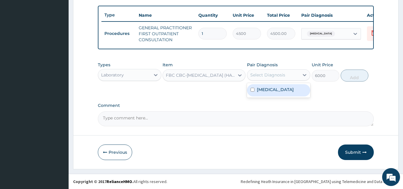
click at [290, 73] on div "Select Diagnosis" at bounding box center [273, 75] width 52 height 10
click at [279, 93] on div "Malaria" at bounding box center [279, 90] width 64 height 12
checkbox input "true"
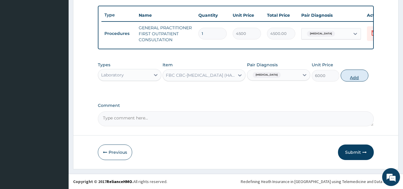
click at [354, 74] on button "Add" at bounding box center [355, 76] width 28 height 12
type input "0"
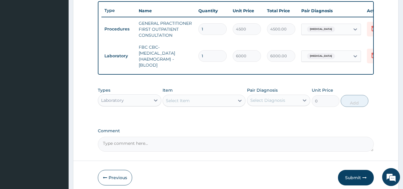
click at [197, 105] on div "Select Item" at bounding box center [199, 101] width 72 height 10
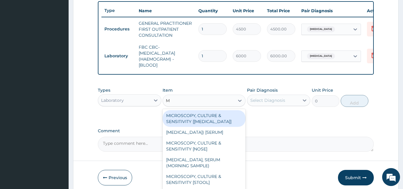
type input "MP"
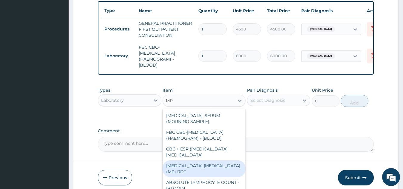
click at [205, 177] on div "MALARIA PARASITE (MP) RDT" at bounding box center [204, 168] width 83 height 17
type input "2400"
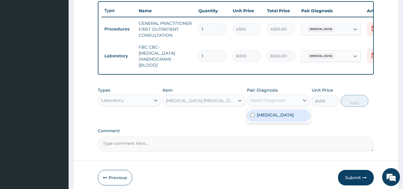
click at [283, 103] on div "Select Diagnosis" at bounding box center [267, 100] width 35 height 6
click at [281, 118] on div "Malaria" at bounding box center [279, 116] width 64 height 12
checkbox input "true"
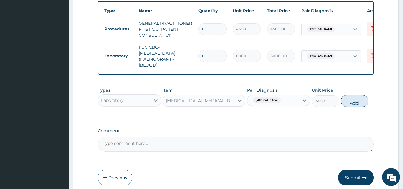
click at [354, 107] on button "Add" at bounding box center [355, 101] width 28 height 12
type input "0"
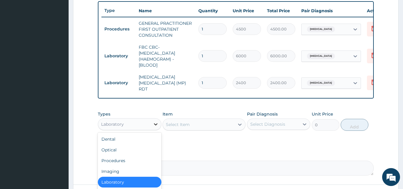
click at [151, 127] on div at bounding box center [155, 124] width 11 height 11
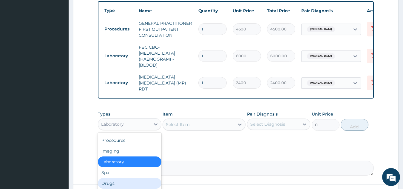
click at [128, 183] on div "Drugs" at bounding box center [130, 183] width 64 height 11
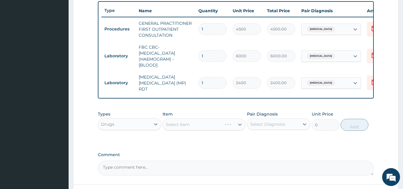
click at [185, 127] on div "Select Item" at bounding box center [204, 124] width 83 height 12
click at [207, 124] on div "Select Item" at bounding box center [204, 124] width 83 height 12
click at [207, 124] on div "Select Item" at bounding box center [199, 125] width 72 height 10
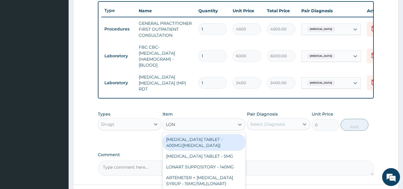
type input "LONA"
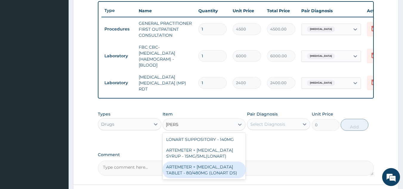
click at [212, 168] on div "ARTEMETER + LUMEFANTRINE TABLET - 80/480MG (LONART DS)" at bounding box center [204, 169] width 83 height 17
type input "672"
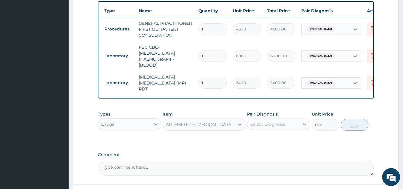
click at [269, 127] on div "Select Diagnosis" at bounding box center [267, 124] width 35 height 6
click at [269, 138] on label "Malaria" at bounding box center [275, 139] width 37 height 6
checkbox input "true"
click at [343, 128] on button "Add" at bounding box center [355, 125] width 28 height 12
type input "0"
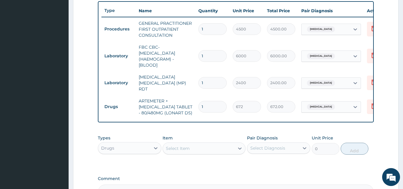
type input "0.00"
type input "6"
type input "4032.00"
type input "6"
click at [204, 147] on div "Select Item" at bounding box center [199, 149] width 72 height 10
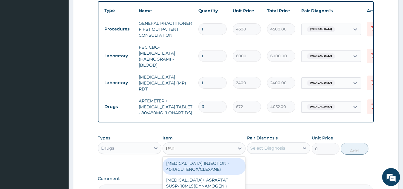
type input "PARA"
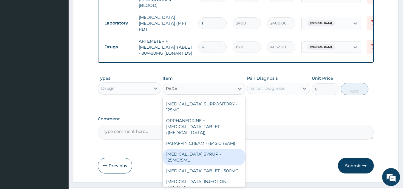
scroll to position [90, 0]
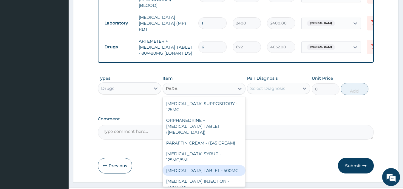
click at [233, 167] on div "PARACETAMOL TABLET - 500MG" at bounding box center [204, 170] width 83 height 11
type input "38.400000000000006"
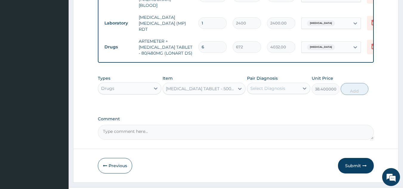
click at [265, 91] on div "Select Diagnosis" at bounding box center [267, 88] width 35 height 6
click at [266, 104] on label "Malaria" at bounding box center [275, 103] width 37 height 6
checkbox input "true"
click at [342, 92] on button "Add" at bounding box center [355, 89] width 28 height 12
type input "0"
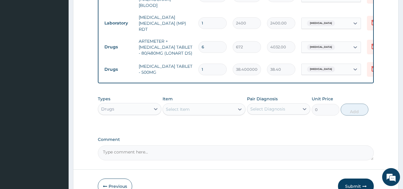
type input "0.00"
type input "3"
type input "115.20"
type input "30"
type input "1152.00"
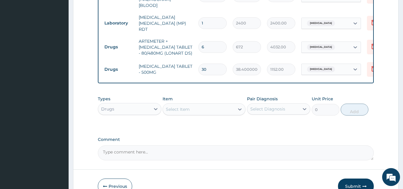
type input "30"
click at [208, 110] on div "Select Item" at bounding box center [199, 109] width 72 height 10
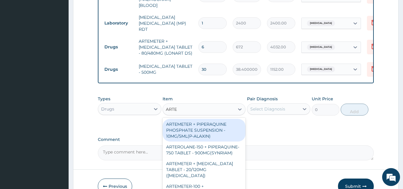
type input "ARTEM"
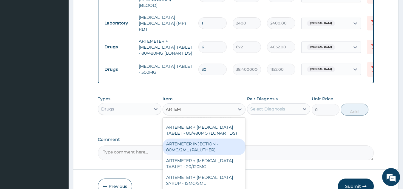
scroll to position [119, 0]
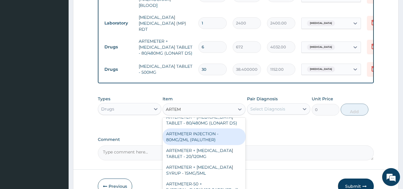
click at [209, 136] on div "ARTEMETER INJECTION - 80MG/2ML (PALUTHER)" at bounding box center [204, 136] width 83 height 17
type input "800"
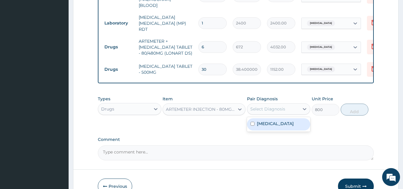
click at [287, 106] on div "Select Diagnosis" at bounding box center [273, 109] width 52 height 10
click at [283, 123] on div "Malaria" at bounding box center [279, 124] width 64 height 12
checkbox input "true"
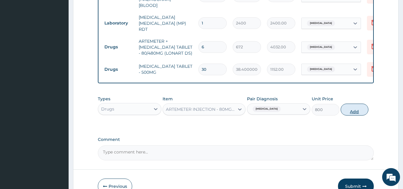
click at [356, 112] on button "Add" at bounding box center [355, 110] width 28 height 12
type input "0"
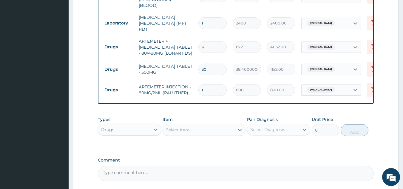
type input "0.00"
type input "2"
type input "1600.00"
type input "0.00"
type input "1"
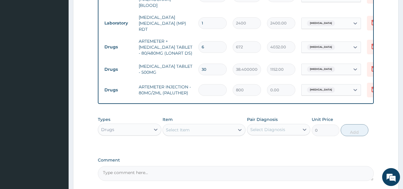
type input "800.00"
type input "12"
type input "9600.00"
type input "12"
click at [203, 136] on div "Select Item" at bounding box center [204, 130] width 83 height 12
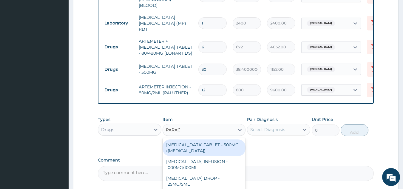
type input "PARACE"
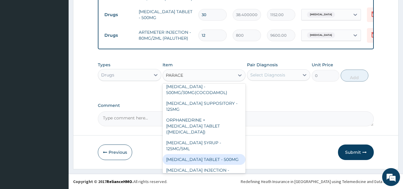
scroll to position [63, 0]
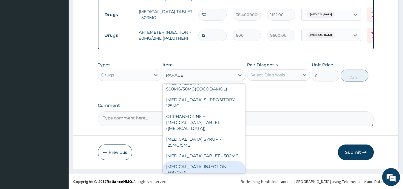
click at [206, 161] on div "PARACETAMOL INJECTION - 150MG/ML" at bounding box center [204, 169] width 83 height 17
type input "640"
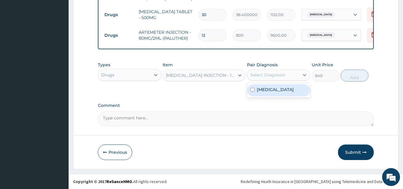
click at [276, 78] on div "Select Diagnosis" at bounding box center [273, 75] width 52 height 10
click at [270, 90] on label "Malaria" at bounding box center [275, 90] width 37 height 6
checkbox input "true"
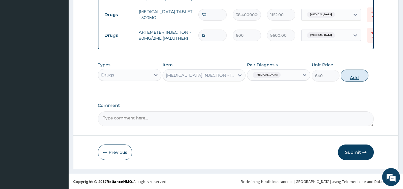
click at [353, 73] on button "Add" at bounding box center [355, 76] width 28 height 12
type input "0"
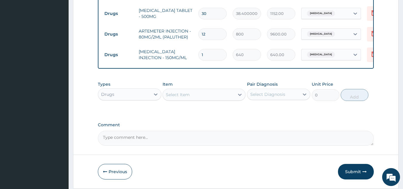
type input "0.00"
type input "2"
type input "1280.00"
type input "2"
click at [363, 170] on button "Submit" at bounding box center [356, 172] width 36 height 16
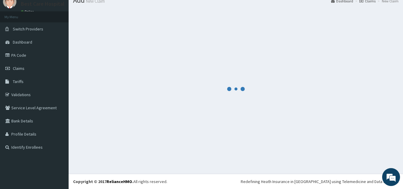
scroll to position [336, 0]
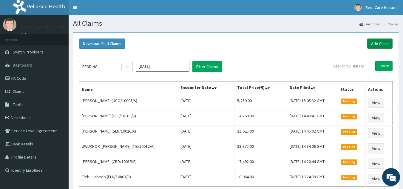
click at [382, 40] on link "Add Claim" at bounding box center [379, 43] width 25 height 10
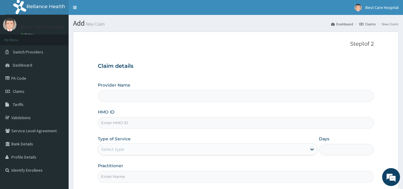
click at [117, 126] on input "HMO ID" at bounding box center [236, 123] width 276 height 12
type input "SL"
type input "Bestcare Hospital"
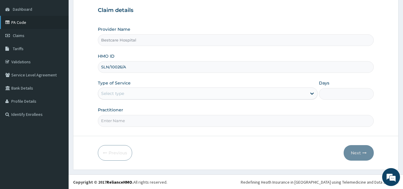
scroll to position [56, 0]
type input "SLN/10026/A"
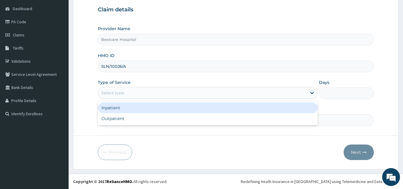
click at [130, 92] on div "Select type" at bounding box center [202, 93] width 209 height 10
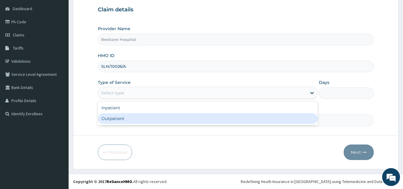
scroll to position [0, 0]
click at [118, 116] on div "Outpatient" at bounding box center [208, 118] width 220 height 11
type input "1"
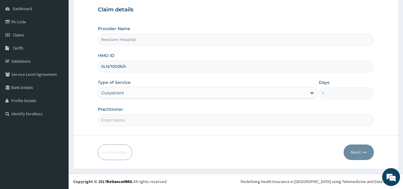
click at [118, 119] on input "Practitioner" at bounding box center [236, 120] width 276 height 12
type input "DR [PERSON_NAME]"
click at [359, 154] on button "Next" at bounding box center [359, 152] width 30 height 16
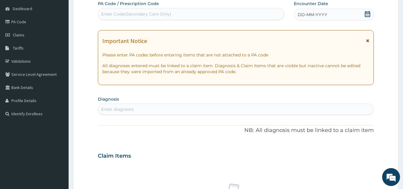
click at [368, 16] on icon at bounding box center [367, 14] width 5 height 6
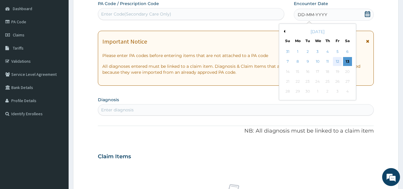
click at [338, 61] on div "12" at bounding box center [337, 61] width 9 height 9
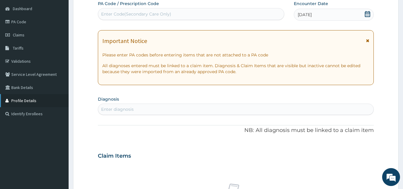
scroll to position [116, 0]
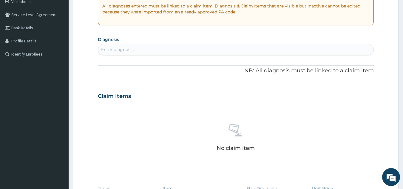
click at [156, 51] on div "Enter diagnosis" at bounding box center [236, 50] width 276 height 10
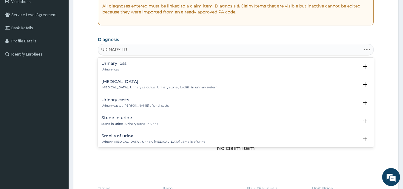
type input "URINARY TRA"
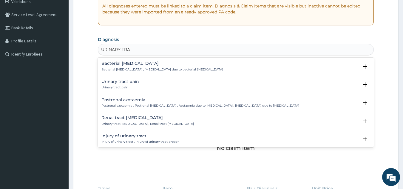
click at [132, 141] on p "Injury of urinary tract , Injury of urinary tract proper" at bounding box center [139, 142] width 77 height 4
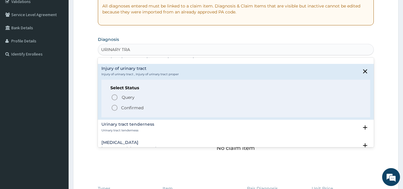
scroll to position [60, 0]
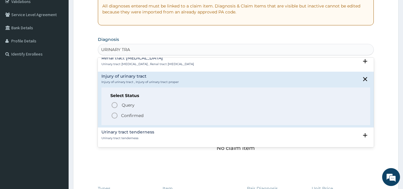
click at [116, 117] on icon "status option filled" at bounding box center [114, 115] width 7 height 7
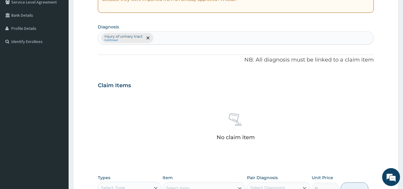
scroll to position [116, 0]
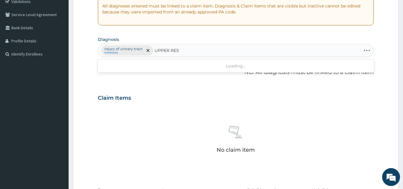
type input "UPPER RESP"
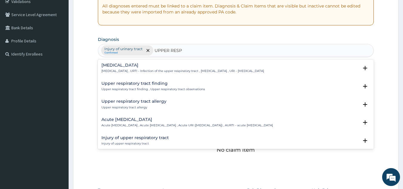
click at [133, 66] on h4 "Upper respiratory infection" at bounding box center [182, 65] width 163 height 4
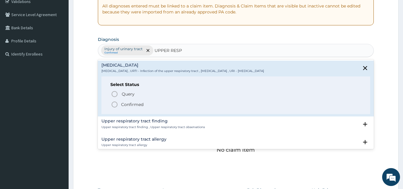
click at [130, 105] on p "Confirmed" at bounding box center [132, 104] width 22 height 6
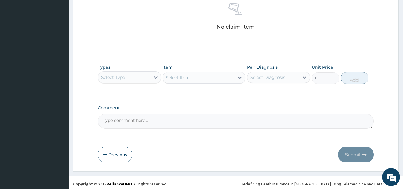
scroll to position [241, 0]
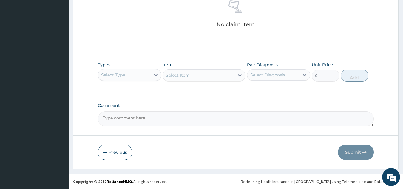
click at [143, 74] on div "Select Type" at bounding box center [124, 75] width 52 height 10
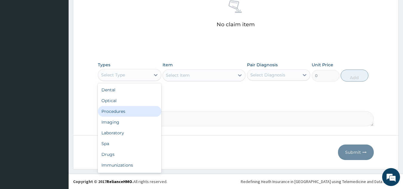
click at [124, 115] on div "Procedures" at bounding box center [130, 111] width 64 height 11
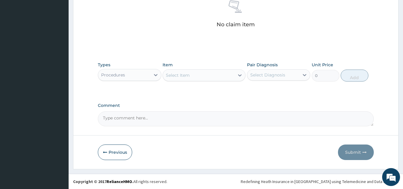
click at [196, 78] on div "Select Item" at bounding box center [199, 75] width 72 height 10
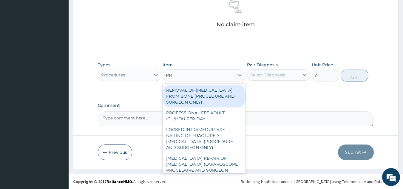
type input "PRA"
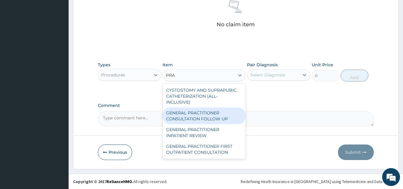
click at [204, 119] on div "GENERAL PRACTITIONER CONSULTATION FOLLOW UP" at bounding box center [204, 115] width 83 height 17
type input "3000"
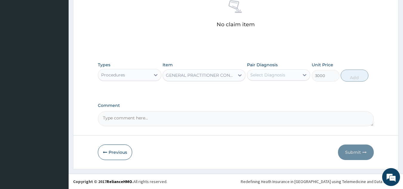
click at [286, 73] on div "Select Diagnosis" at bounding box center [273, 75] width 52 height 10
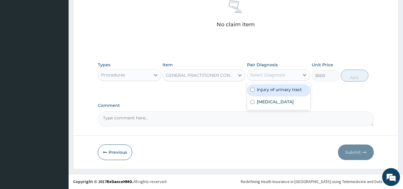
click at [276, 87] on label "Injury of urinary tract" at bounding box center [279, 90] width 45 height 6
checkbox input "true"
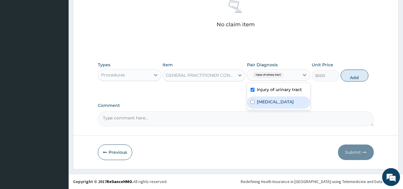
click at [270, 105] on label "Upper respiratory infection" at bounding box center [275, 102] width 37 height 6
checkbox input "true"
click at [348, 77] on button "Add" at bounding box center [355, 76] width 28 height 12
type input "0"
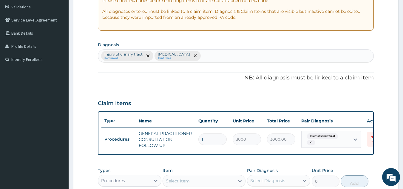
scroll to position [101, 0]
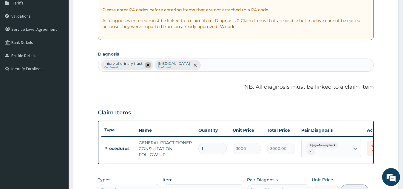
click at [149, 64] on span "remove selection option" at bounding box center [147, 64] width 5 height 5
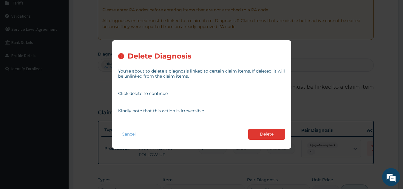
click at [270, 131] on button "Delete" at bounding box center [266, 134] width 37 height 11
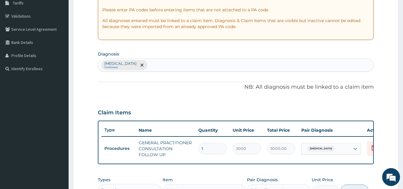
click at [167, 63] on div "Upper respiratory infection Confirmed" at bounding box center [236, 65] width 276 height 13
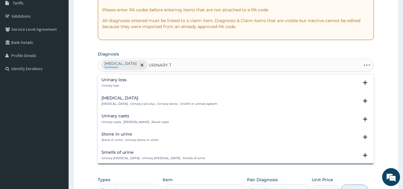
type input "URINARY TR"
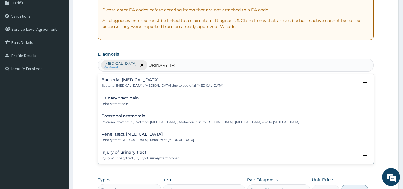
click at [123, 102] on p "Urinary tract pain" at bounding box center [120, 104] width 38 height 4
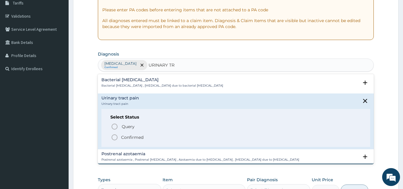
click at [126, 137] on p "Confirmed" at bounding box center [132, 137] width 22 height 6
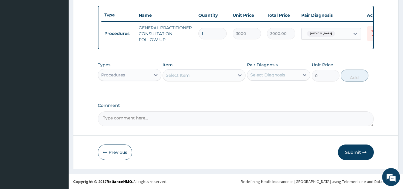
scroll to position [221, 0]
click at [348, 31] on div "Upper respiratory infection" at bounding box center [326, 34] width 48 height 10
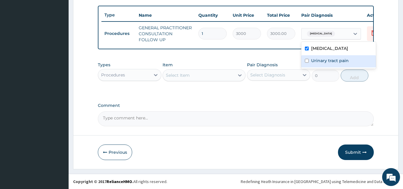
click at [328, 58] on label "Urinary tract pain" at bounding box center [330, 61] width 38 height 6
checkbox input "true"
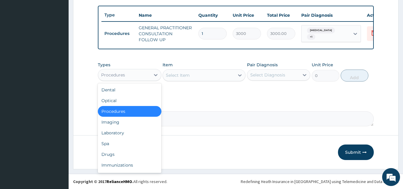
click at [130, 77] on div "Procedures" at bounding box center [124, 75] width 52 height 10
click at [129, 152] on div "Drugs" at bounding box center [130, 154] width 64 height 11
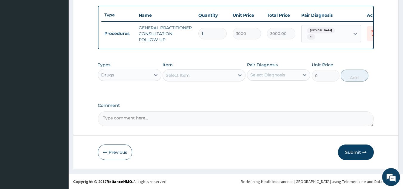
click at [194, 73] on div "Select Item" at bounding box center [199, 75] width 72 height 10
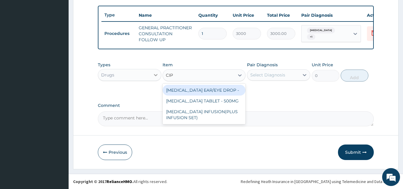
type input "CIPR"
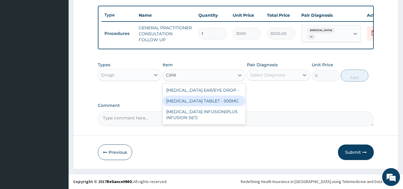
click at [204, 103] on div "CIPROFLOXACIN TABLET - 500MG" at bounding box center [204, 100] width 83 height 11
type input "224"
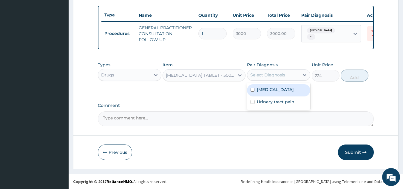
click at [296, 75] on div "Select Diagnosis" at bounding box center [273, 75] width 52 height 10
click at [277, 93] on label "Upper respiratory infection" at bounding box center [275, 90] width 37 height 6
checkbox input "true"
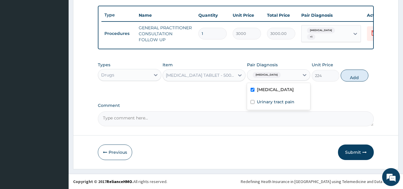
click at [356, 78] on button "Add" at bounding box center [355, 76] width 28 height 12
type input "0"
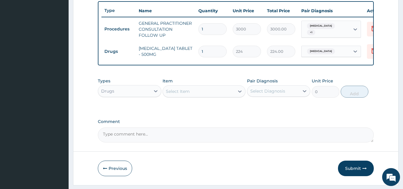
type input "10"
type input "2240.00"
type input "10"
click at [218, 96] on div "Select Item" at bounding box center [199, 92] width 72 height 10
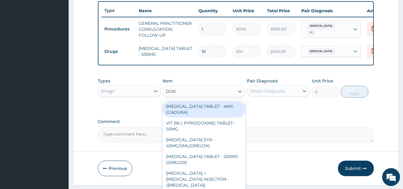
type input "DOXY"
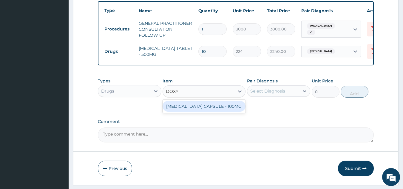
click at [234, 107] on div "DOXYCYCLINE CAPSULE - 100MG" at bounding box center [204, 106] width 83 height 11
type input "73.60000000000001"
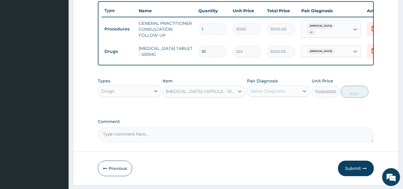
click at [282, 94] on div "Select Diagnosis" at bounding box center [267, 91] width 35 height 6
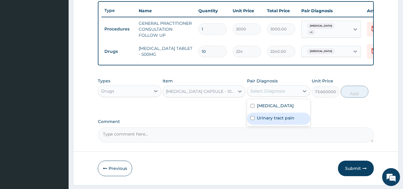
click at [276, 121] on label "Urinary tract pain" at bounding box center [276, 118] width 38 height 6
checkbox input "true"
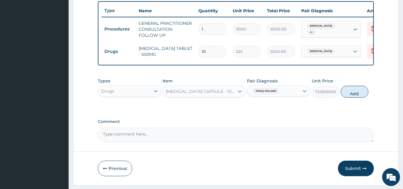
click at [358, 101] on div "Types Drugs Item DOXYCYCLINE CAPSULE - 100MG Pair Diagnosis Urinary tract pain …" at bounding box center [236, 88] width 276 height 26
click at [354, 98] on button "Add" at bounding box center [355, 92] width 28 height 12
type input "0"
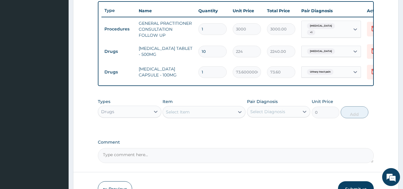
type input "10"
type input "736.00"
type input "10"
click at [172, 115] on div "Select Item" at bounding box center [178, 112] width 24 height 6
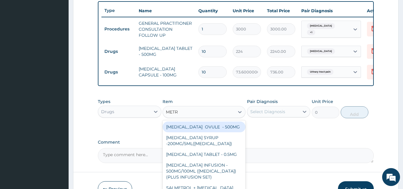
type input "METRO"
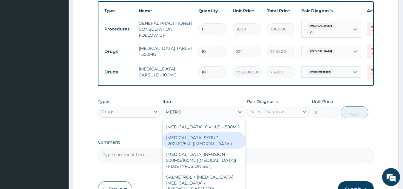
scroll to position [262, 0]
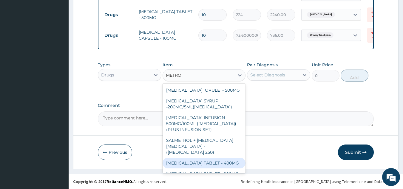
click at [191, 167] on div "METRONIDAZOLE TABLET - 400MG" at bounding box center [204, 163] width 83 height 11
type input "96"
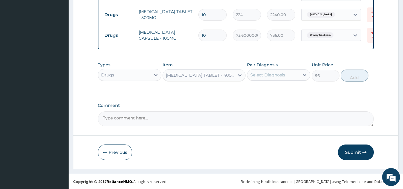
click at [287, 76] on div "Select Diagnosis" at bounding box center [273, 75] width 52 height 10
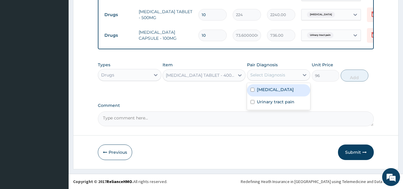
click at [277, 93] on label "Upper respiratory infection" at bounding box center [275, 90] width 37 height 6
checkbox input "true"
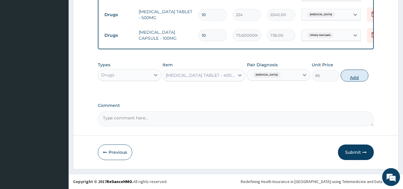
click at [342, 73] on button "Add" at bounding box center [355, 76] width 28 height 12
type input "0"
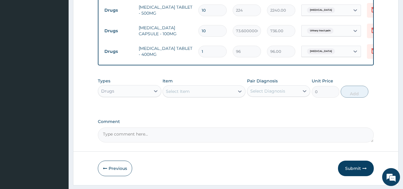
type input "15"
type input "1440.00"
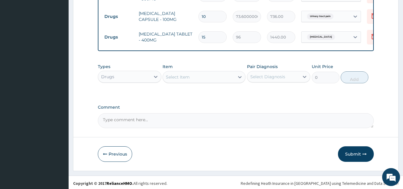
scroll to position [283, 0]
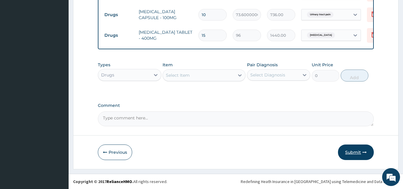
type input "15"
click at [360, 153] on button "Submit" at bounding box center [356, 152] width 36 height 16
